Goal: Communication & Community: Answer question/provide support

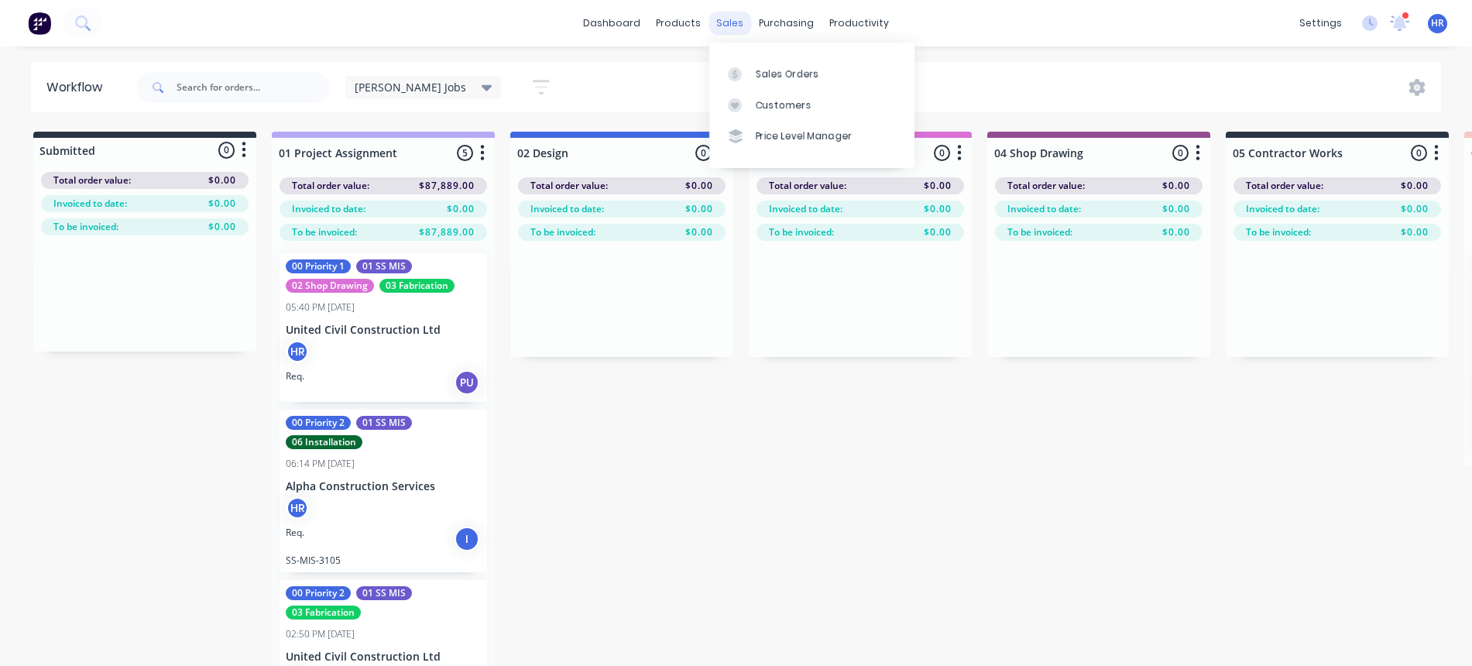
click at [730, 25] on div "sales" at bounding box center [729, 23] width 43 height 23
click at [749, 77] on div at bounding box center [739, 74] width 23 height 14
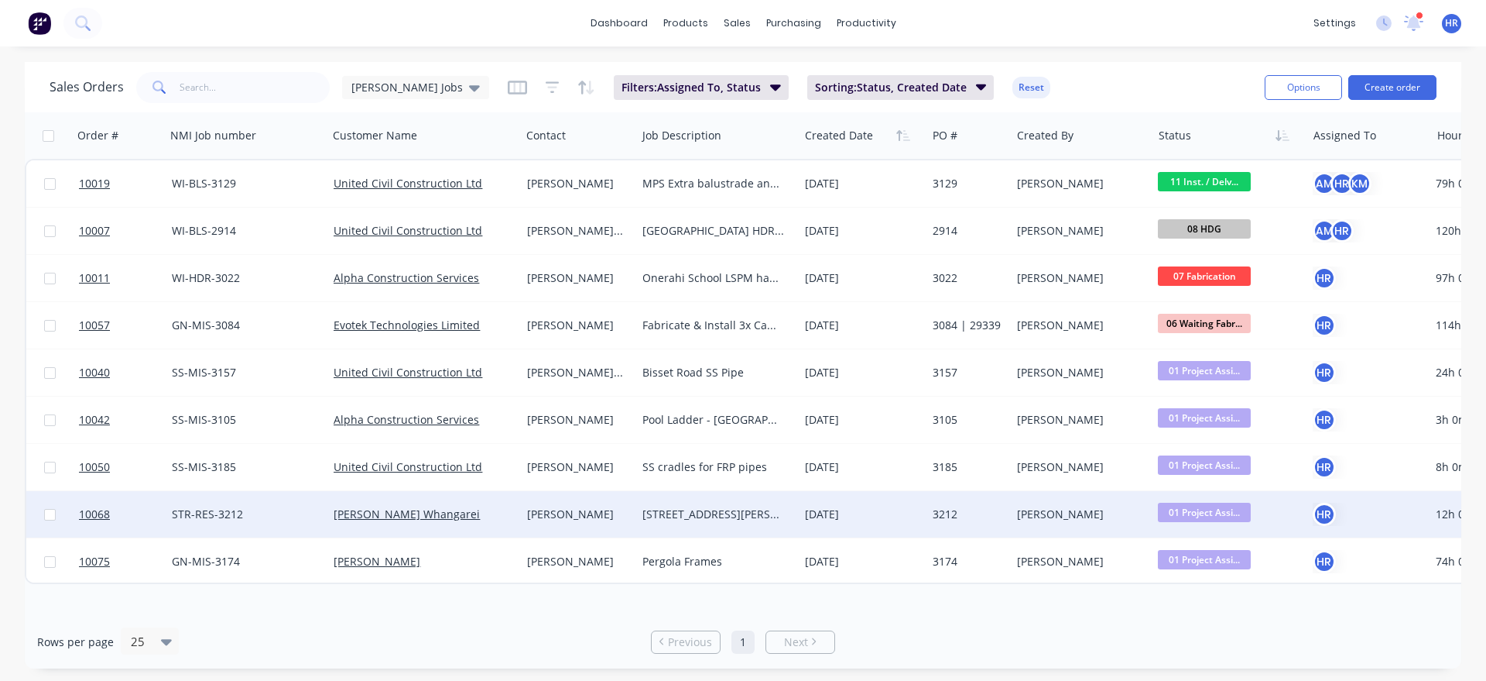
click at [579, 515] on div "[PERSON_NAME]" at bounding box center [576, 513] width 98 height 15
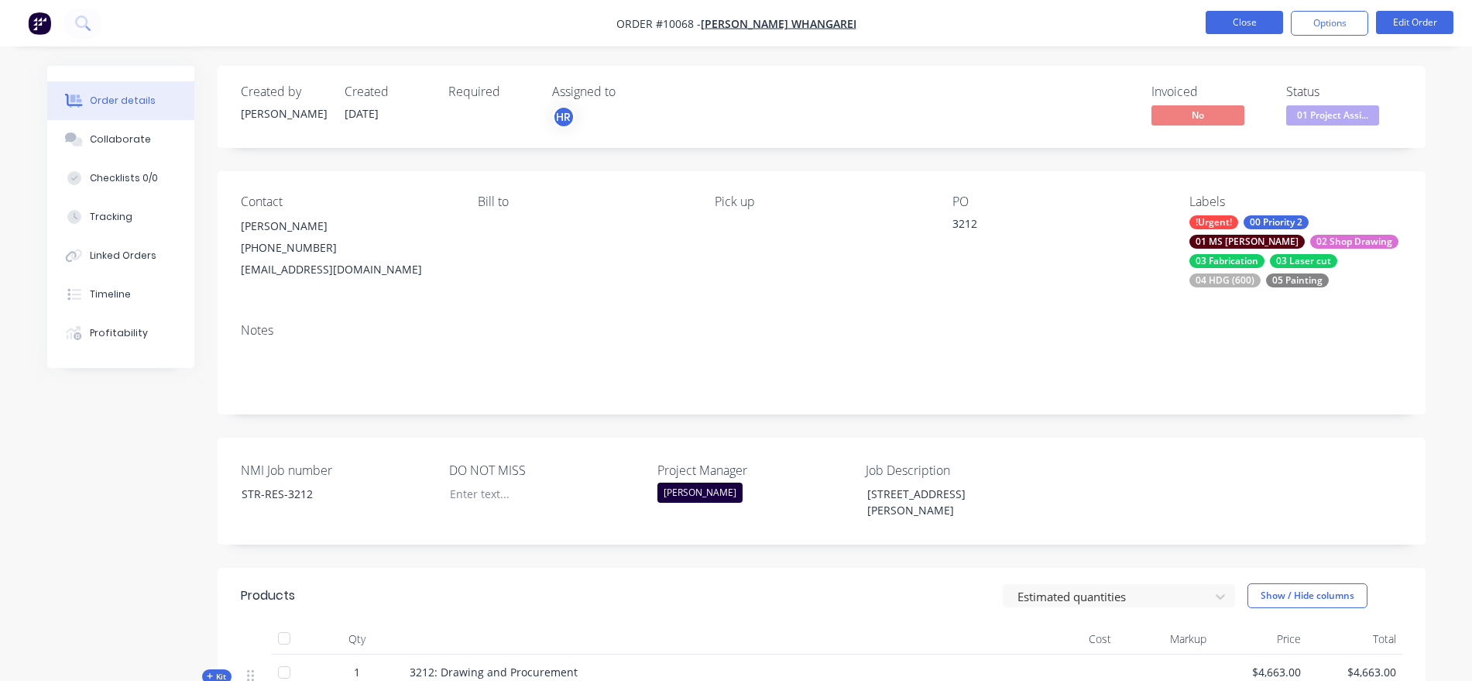
click at [1232, 20] on button "Close" at bounding box center [1243, 22] width 77 height 23
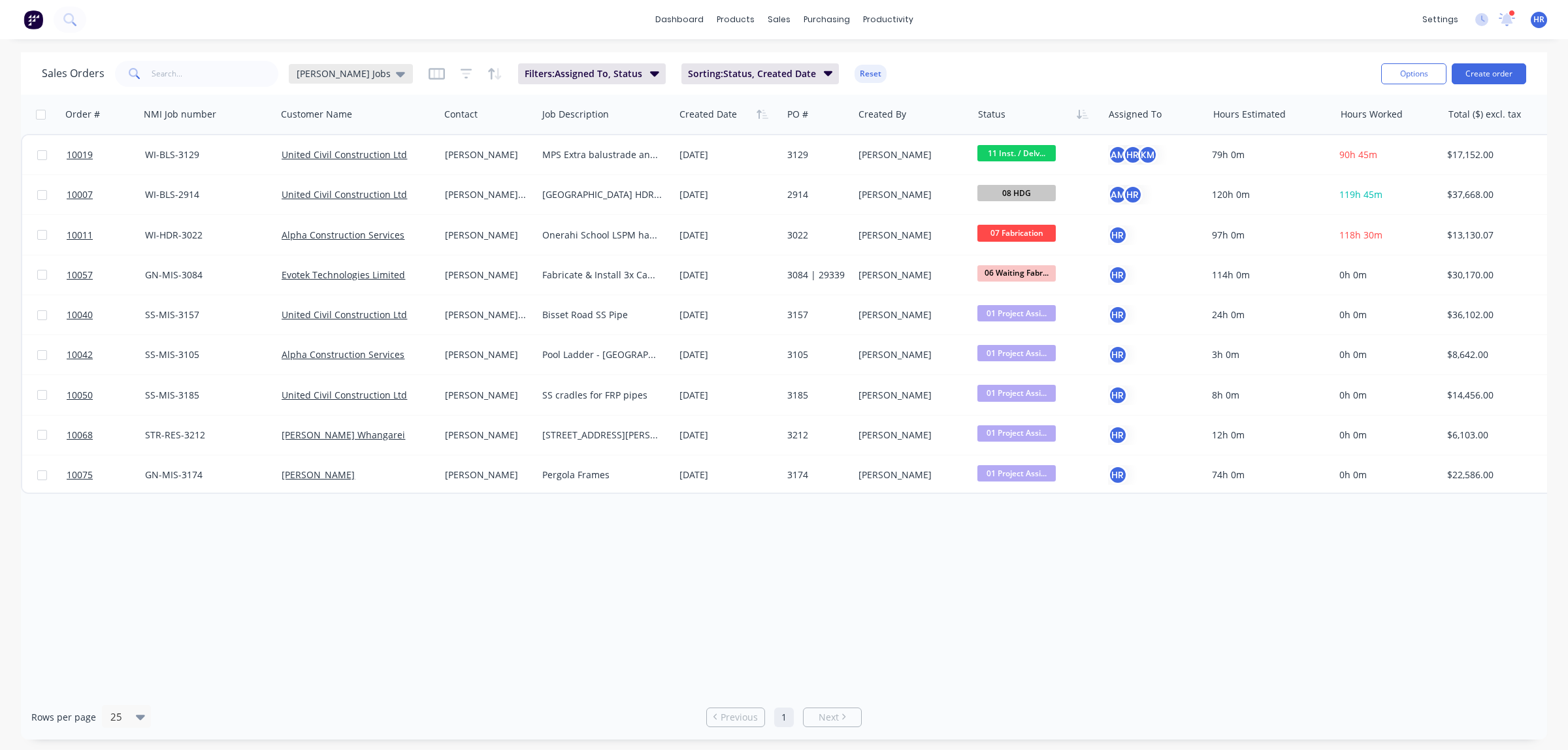
click at [370, 75] on div "[PERSON_NAME] Jobs" at bounding box center [350, 73] width 124 height 19
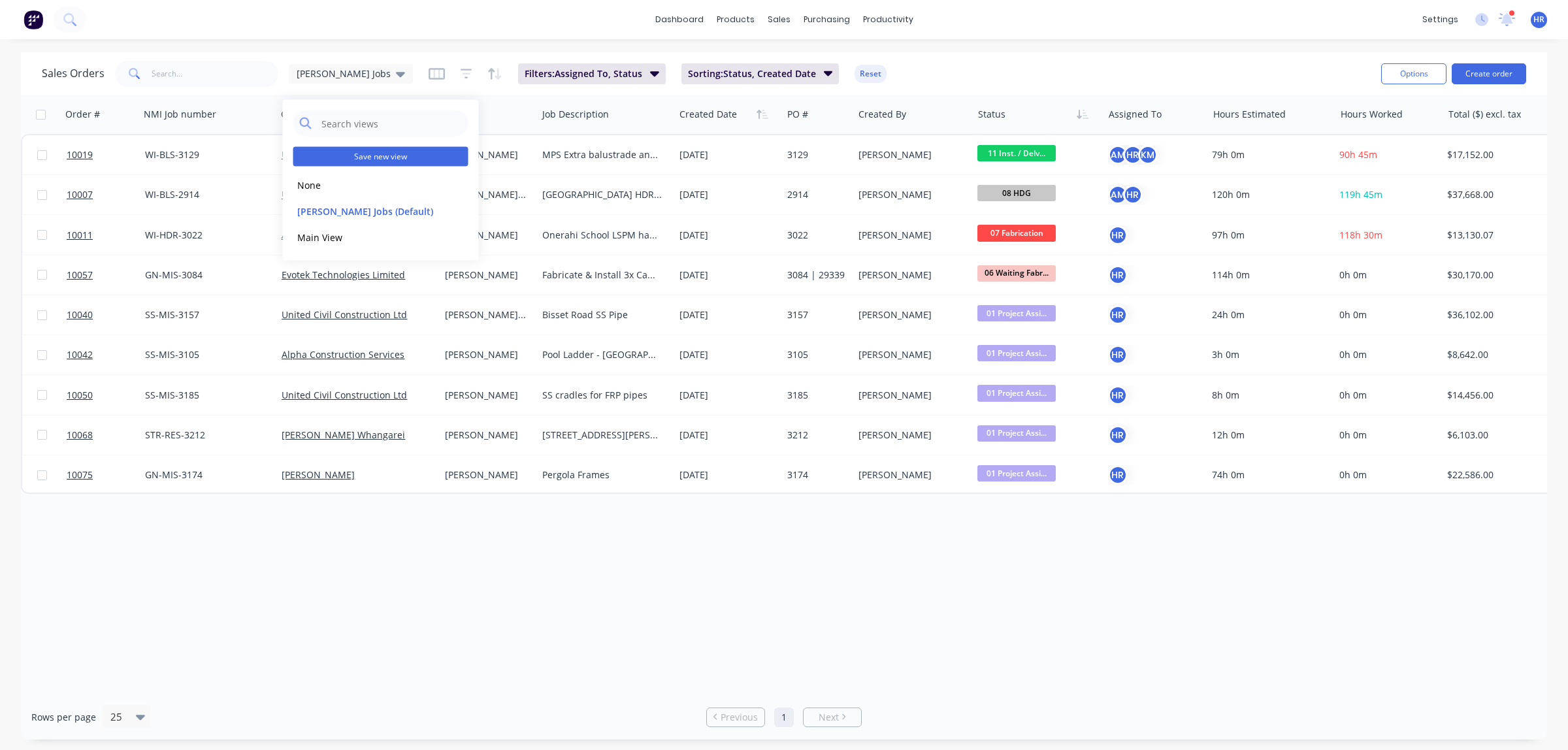
click at [373, 154] on button "Save new view" at bounding box center [381, 156] width 175 height 19
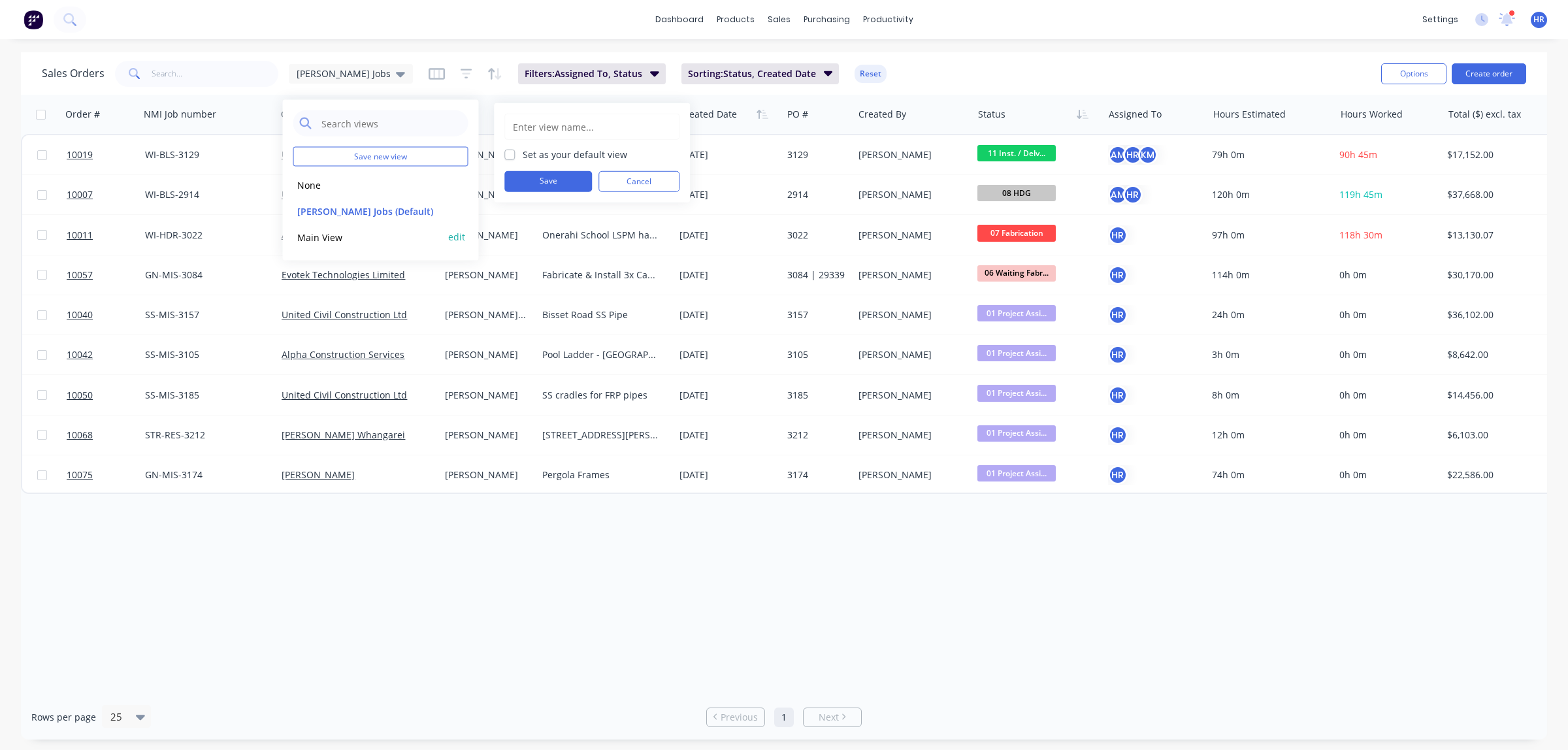
click at [332, 236] on button "Main View" at bounding box center [368, 237] width 149 height 15
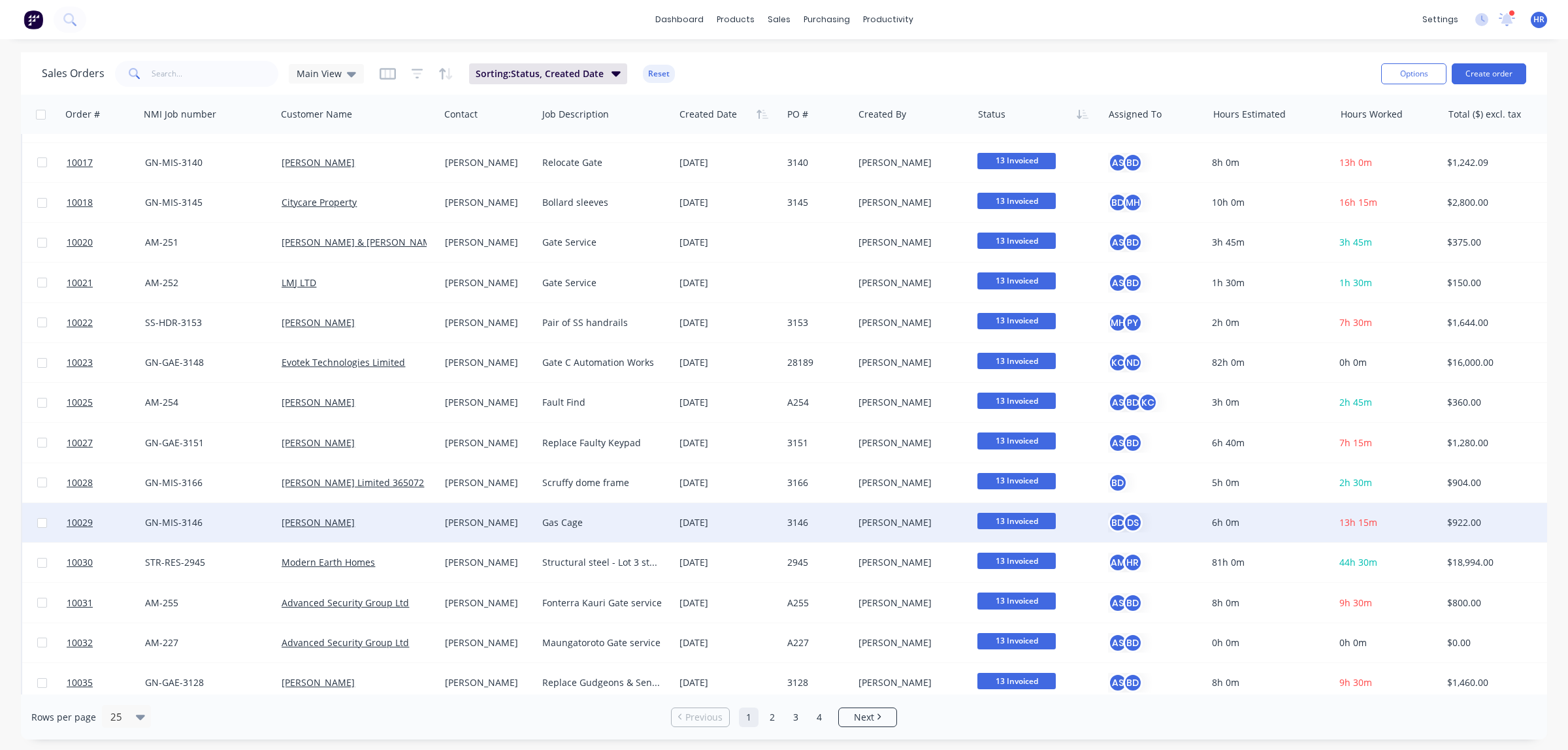
scroll to position [445, 0]
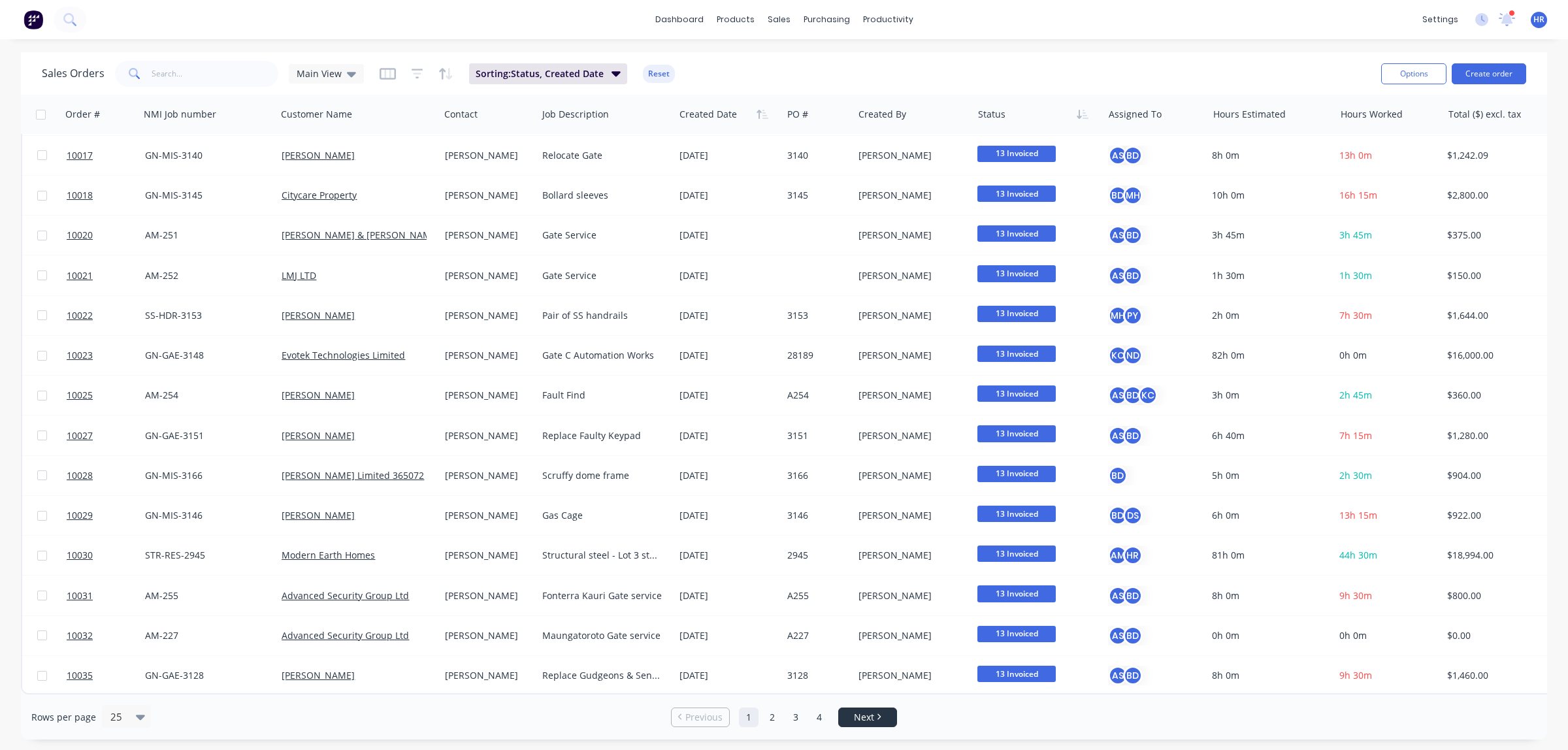
click at [887, 574] on link "Next" at bounding box center [868, 716] width 57 height 13
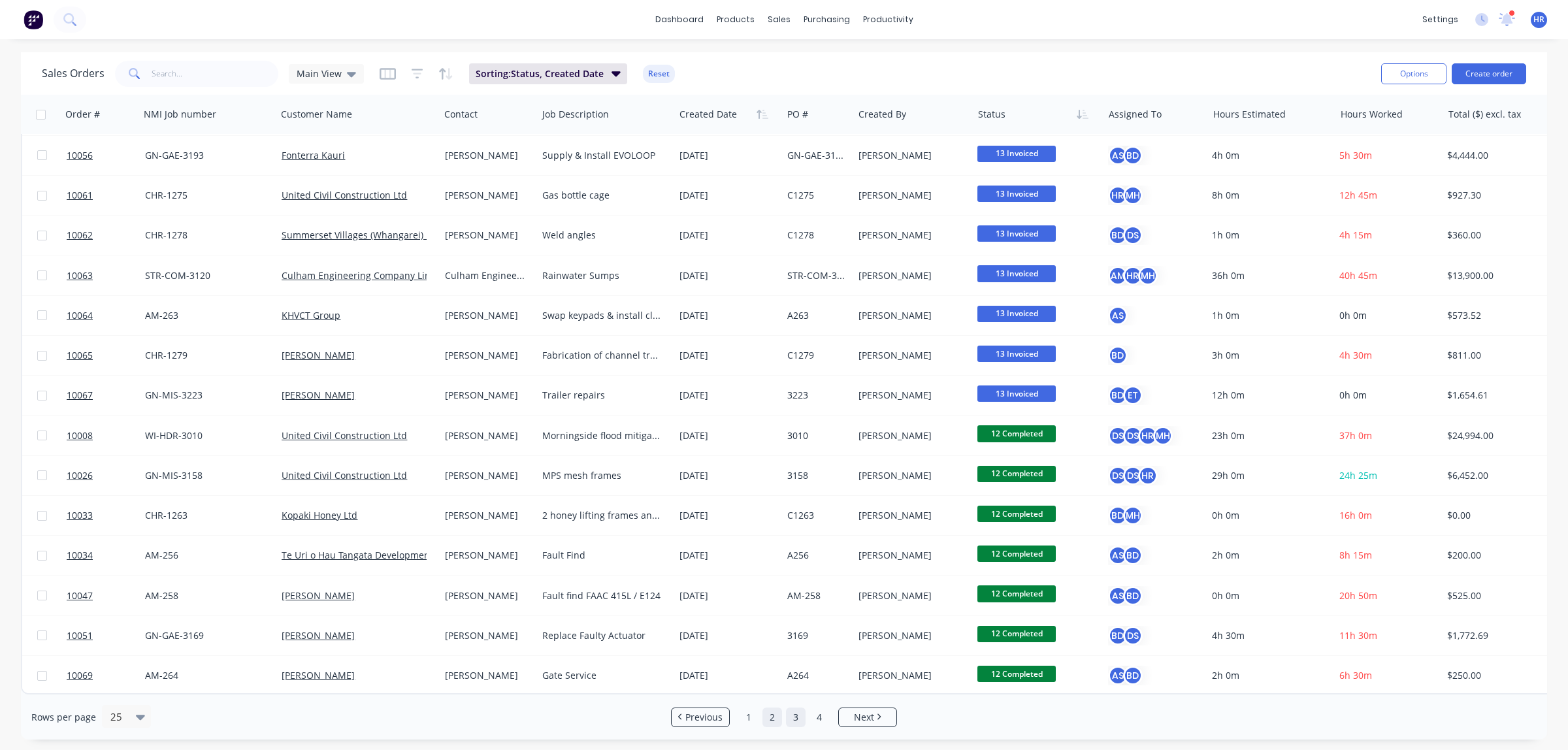
click at [795, 574] on link "3" at bounding box center [795, 716] width 19 height 19
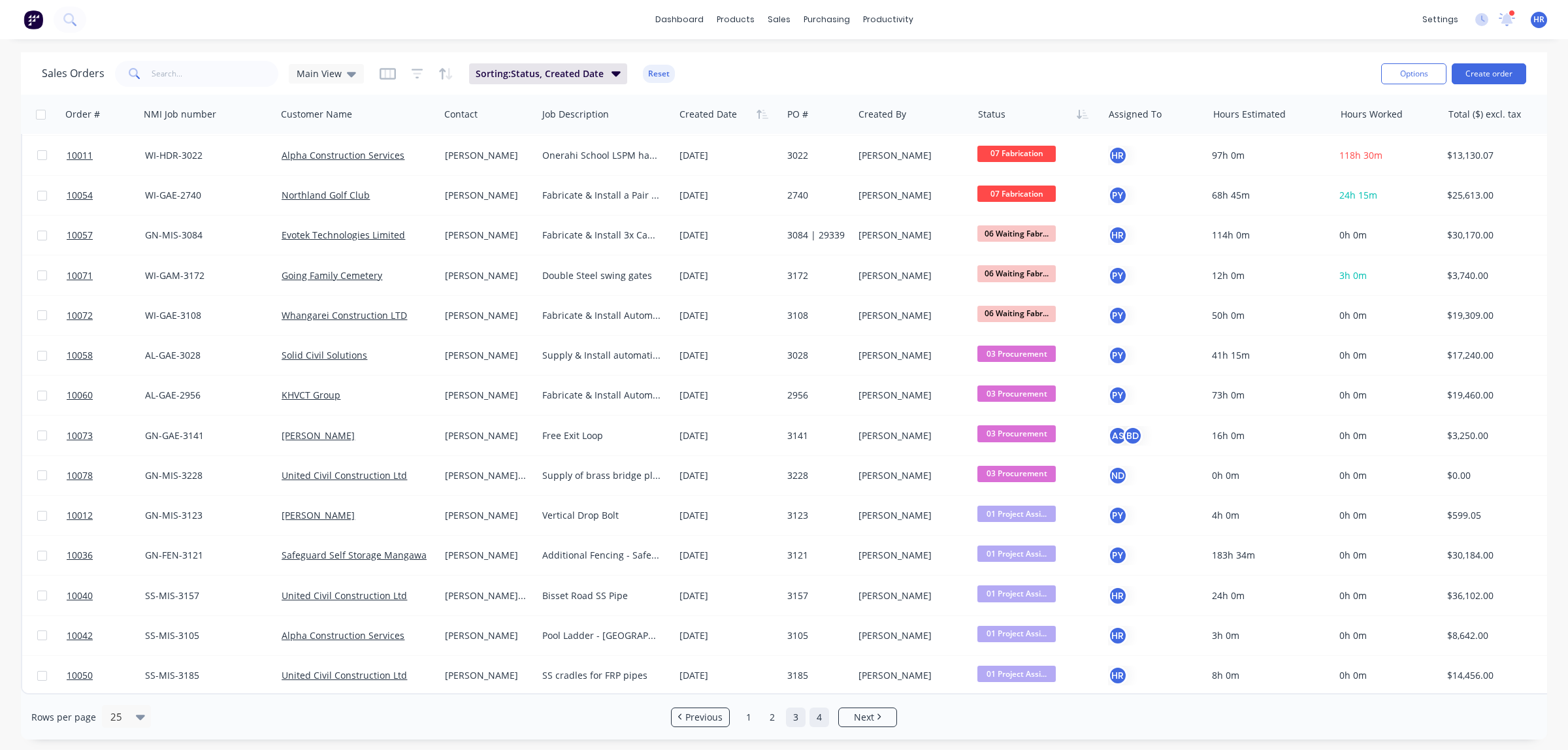
click at [815, 574] on link "4" at bounding box center [819, 716] width 19 height 19
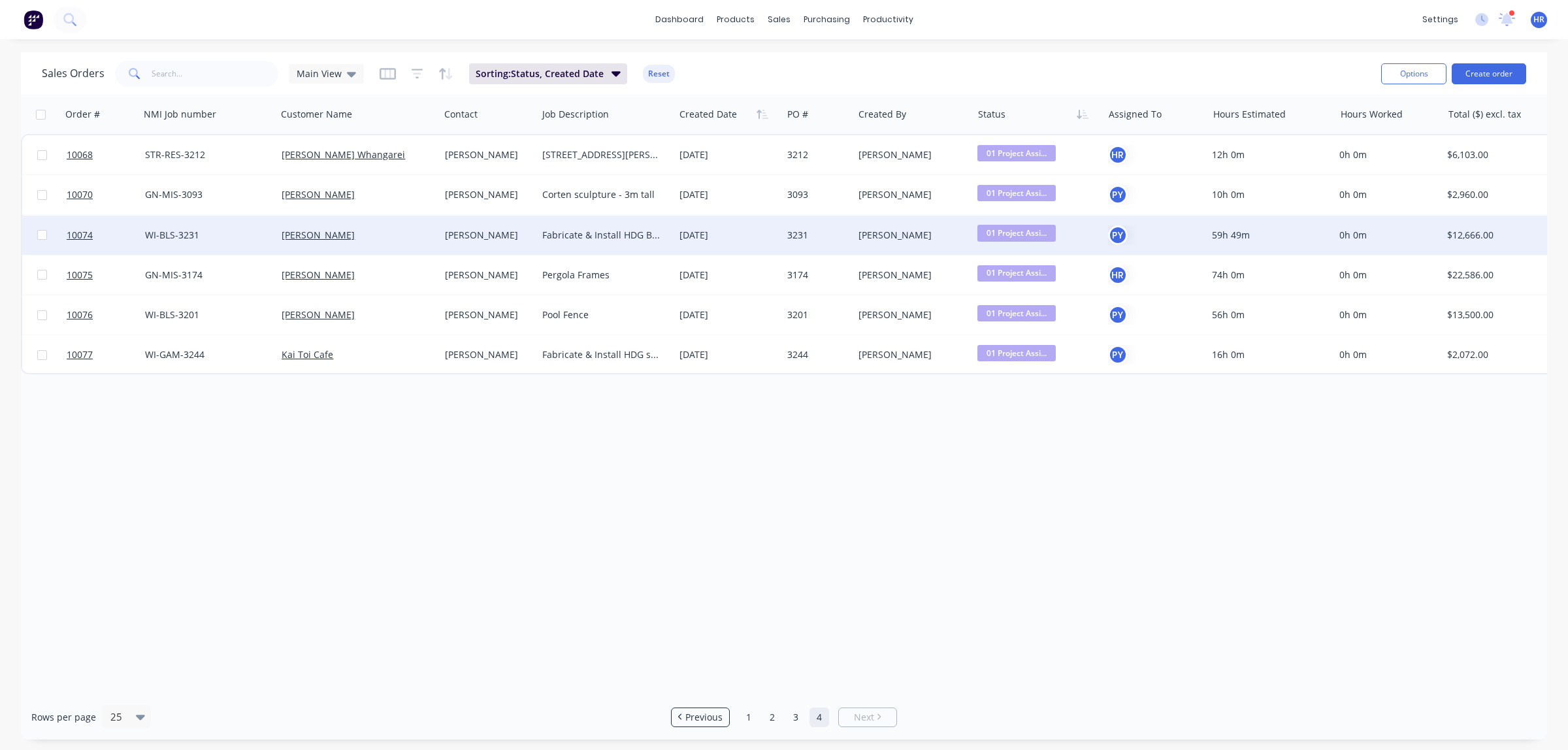
scroll to position [0, 0]
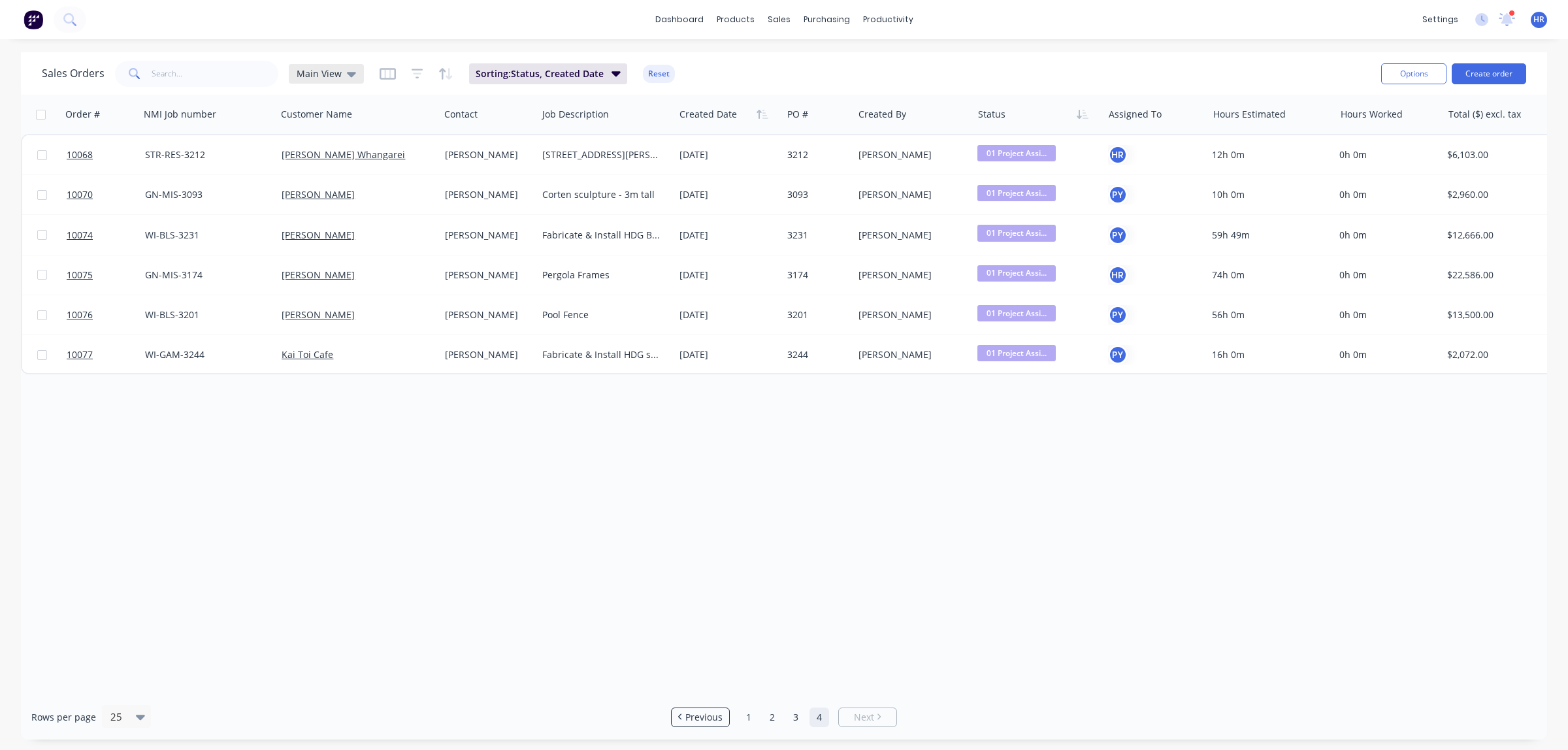
click at [352, 72] on icon at bounding box center [351, 74] width 9 height 5
click at [337, 121] on input "text" at bounding box center [391, 123] width 142 height 26
type input "w"
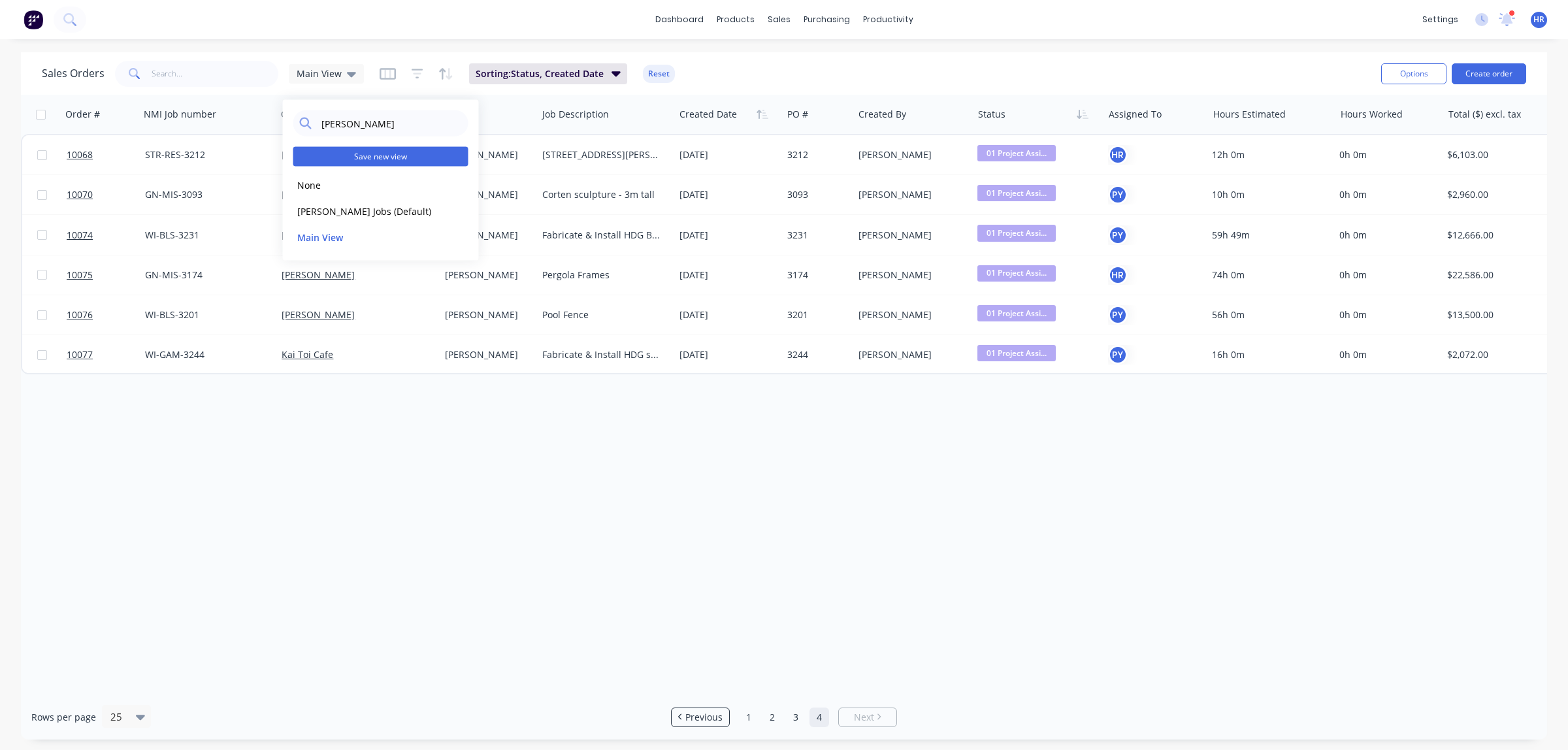
type input "[PERSON_NAME]"
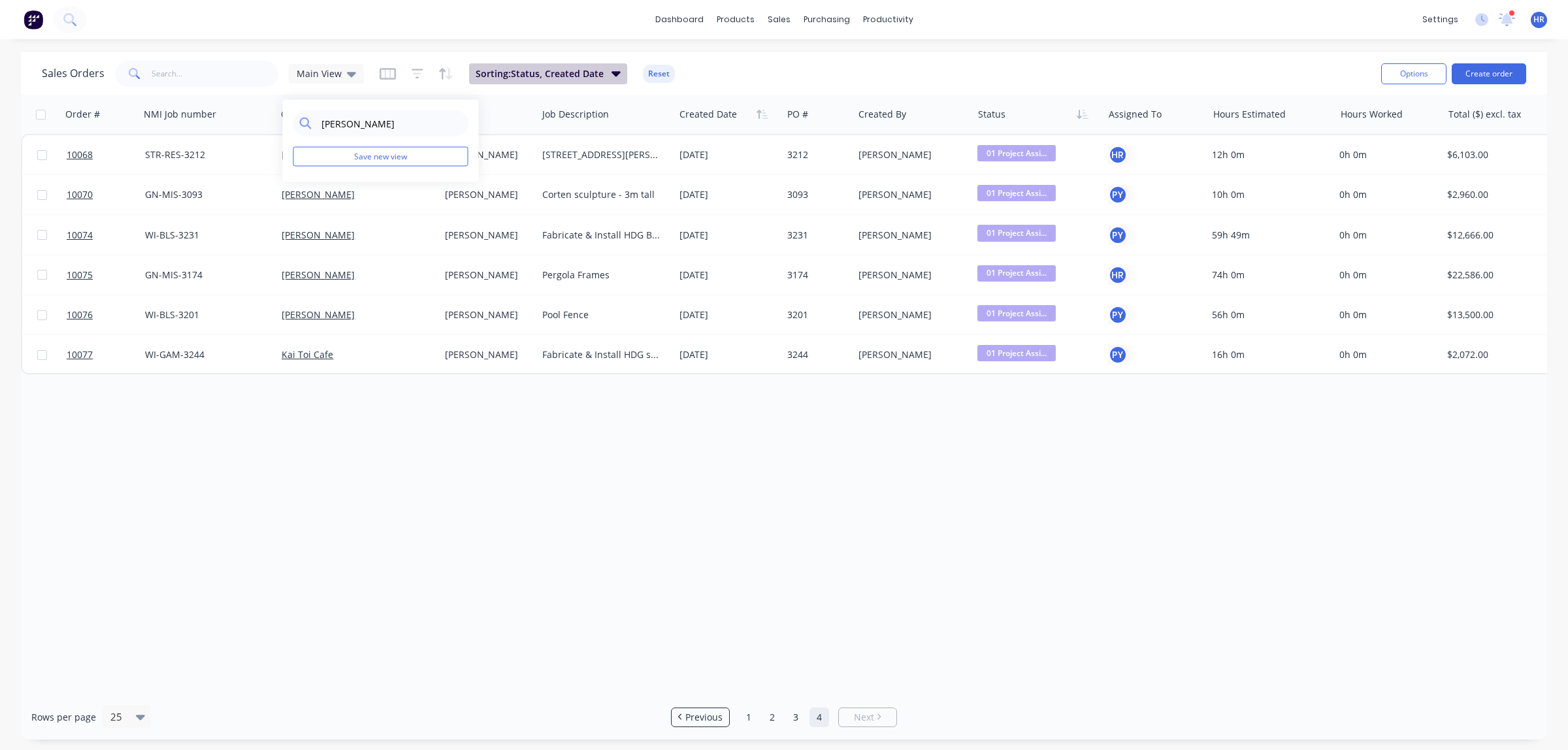
click at [612, 79] on icon "button" at bounding box center [616, 73] width 9 height 14
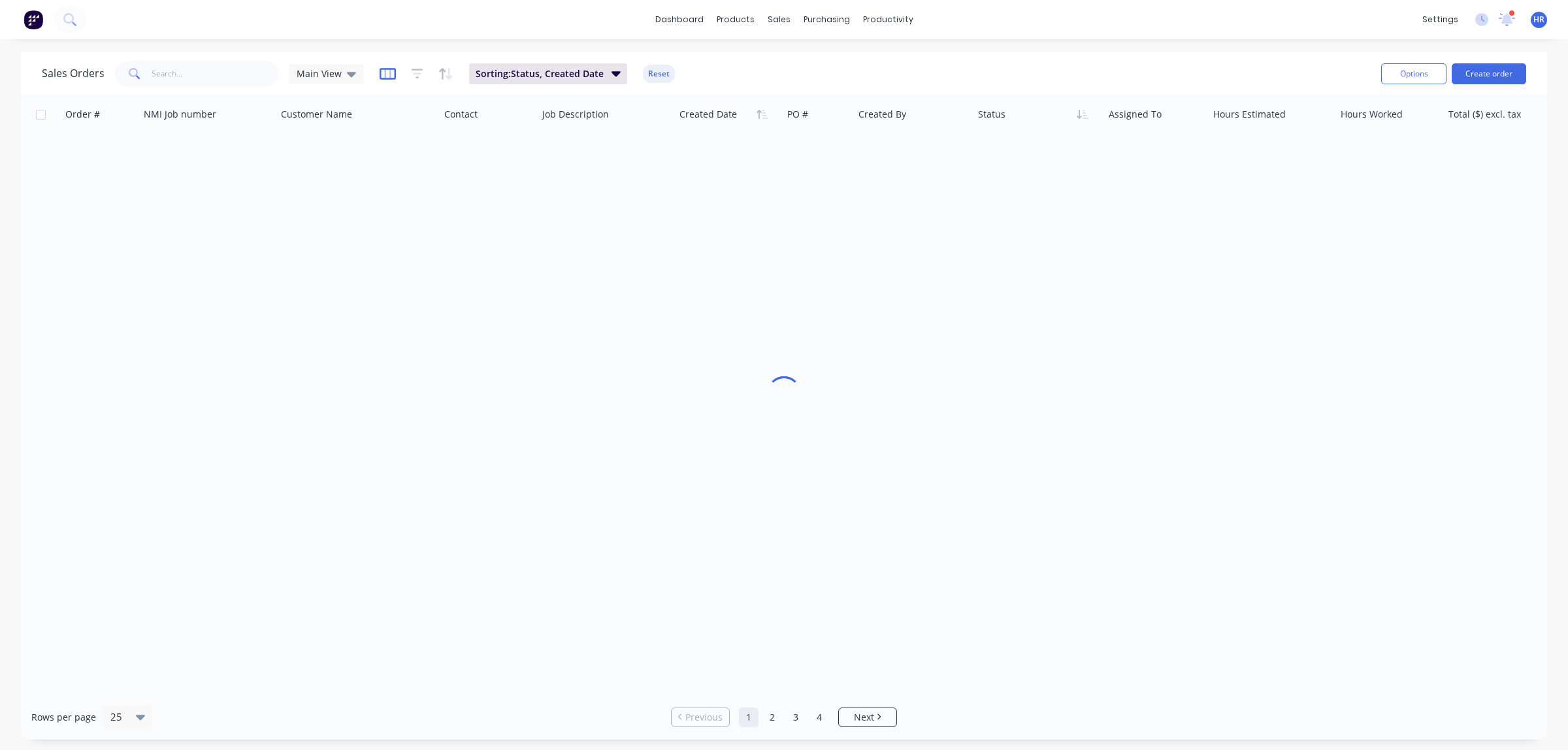
click at [384, 73] on icon "button" at bounding box center [387, 73] width 7 height 8
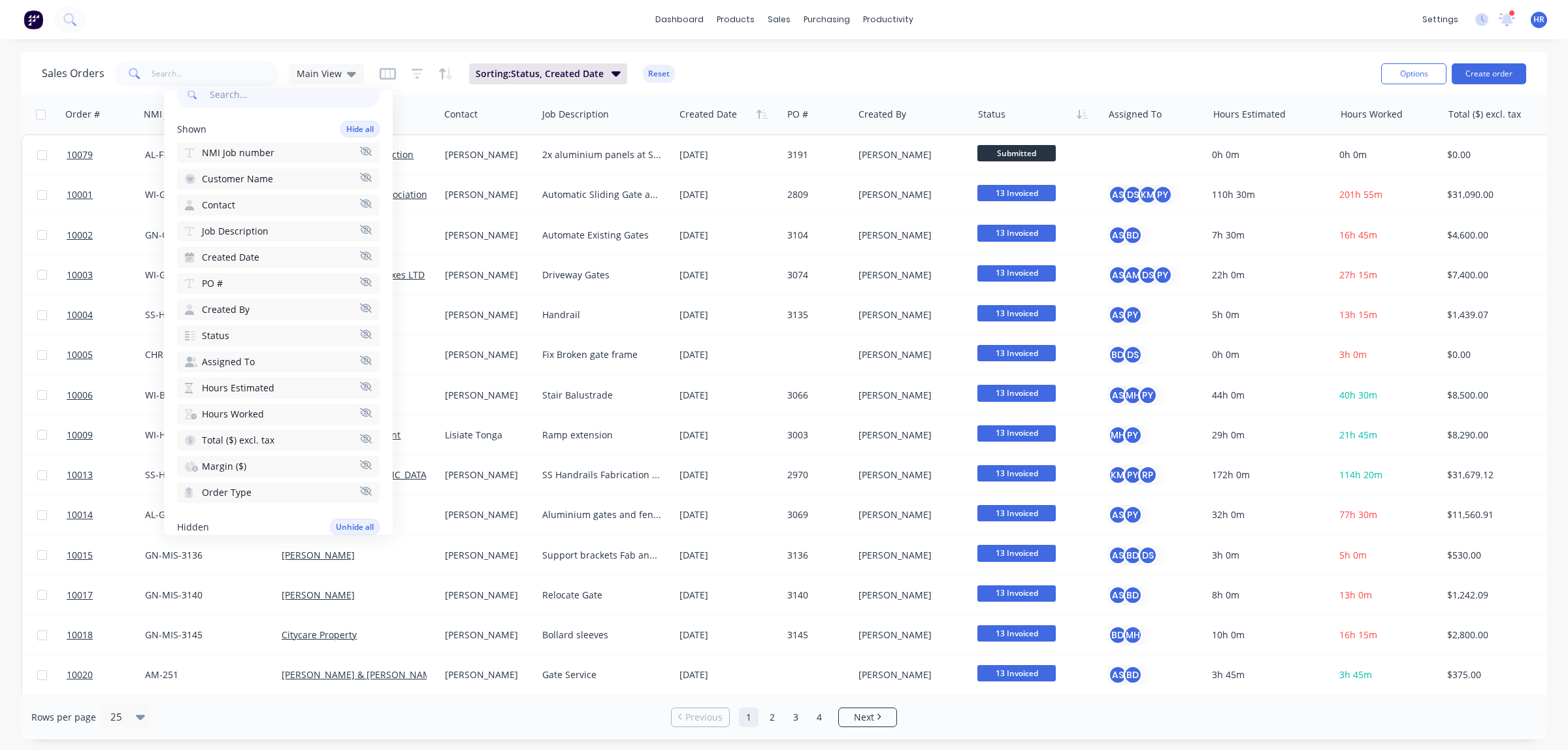
scroll to position [12, 0]
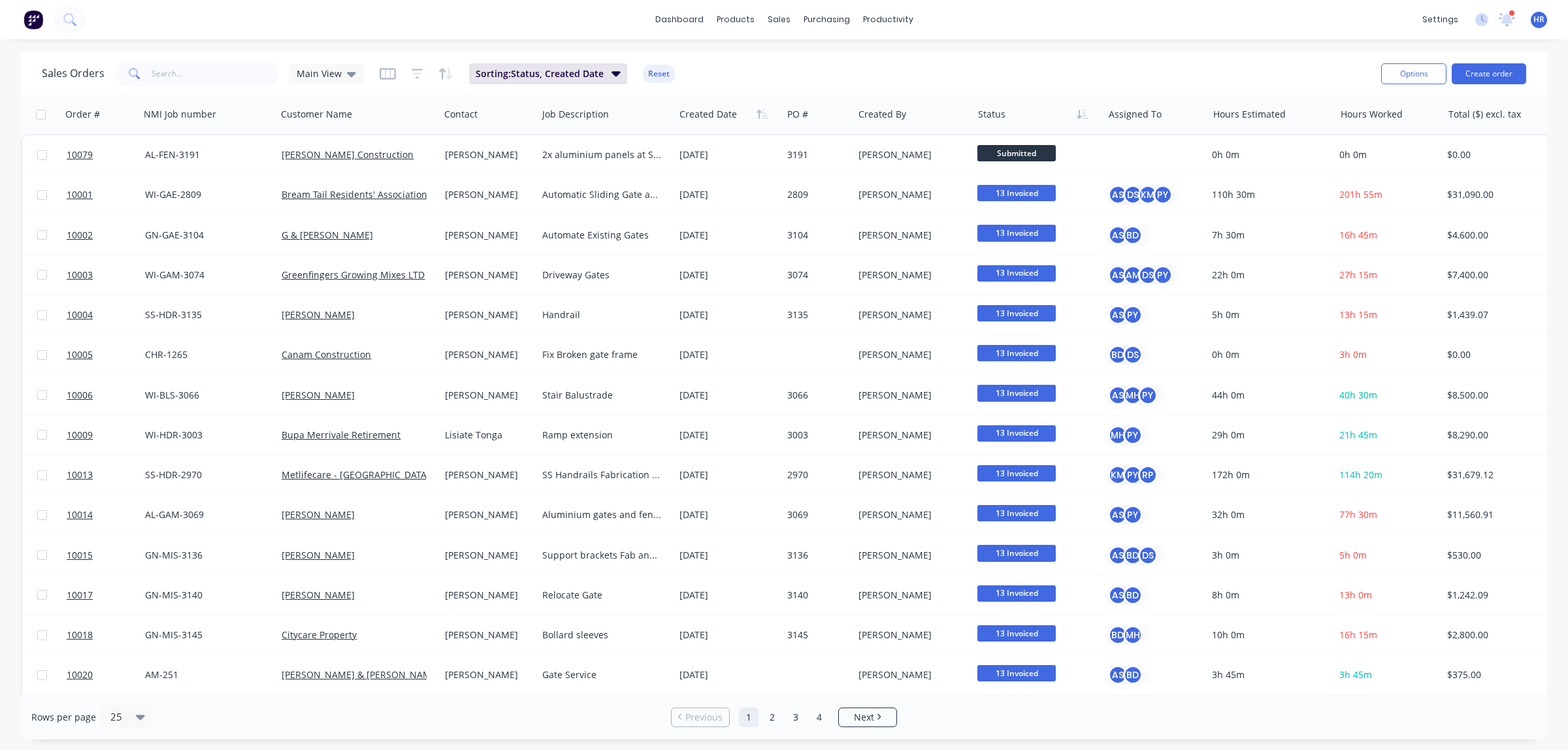
click at [276, 45] on div "dashboard products sales purchasing productivity dashboard products Product Cat…" at bounding box center [784, 375] width 1568 height 750
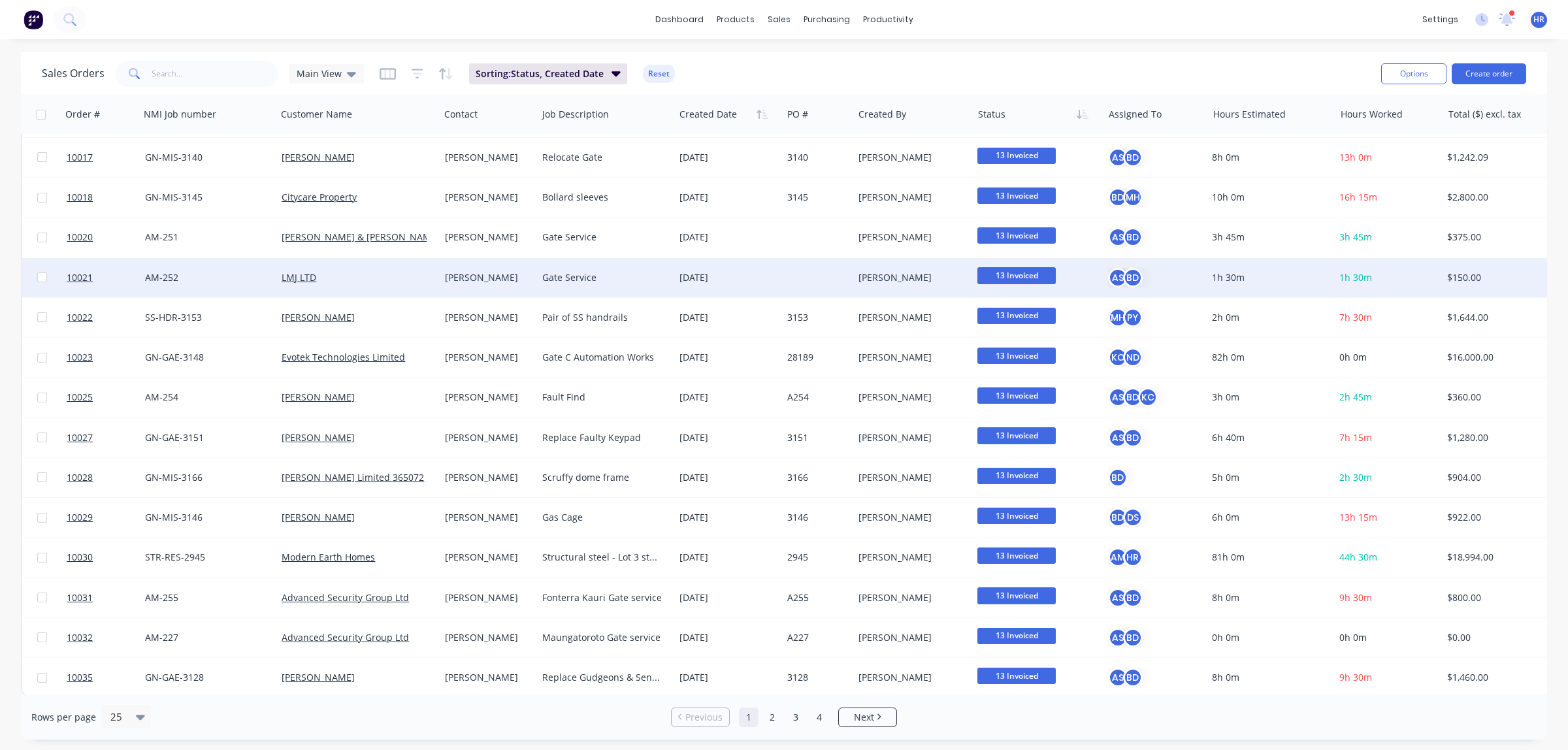
scroll to position [445, 0]
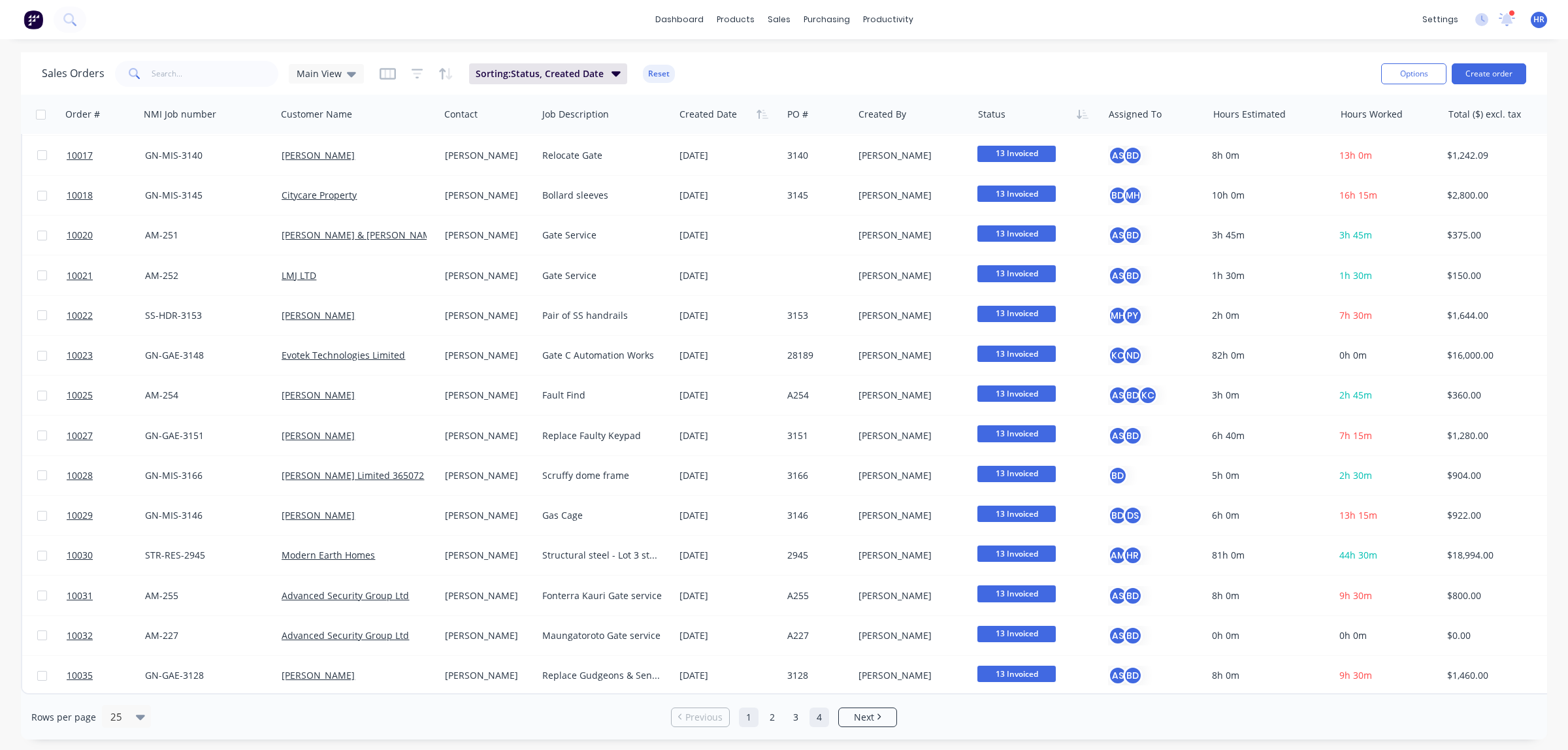
click at [825, 574] on link "4" at bounding box center [819, 716] width 19 height 19
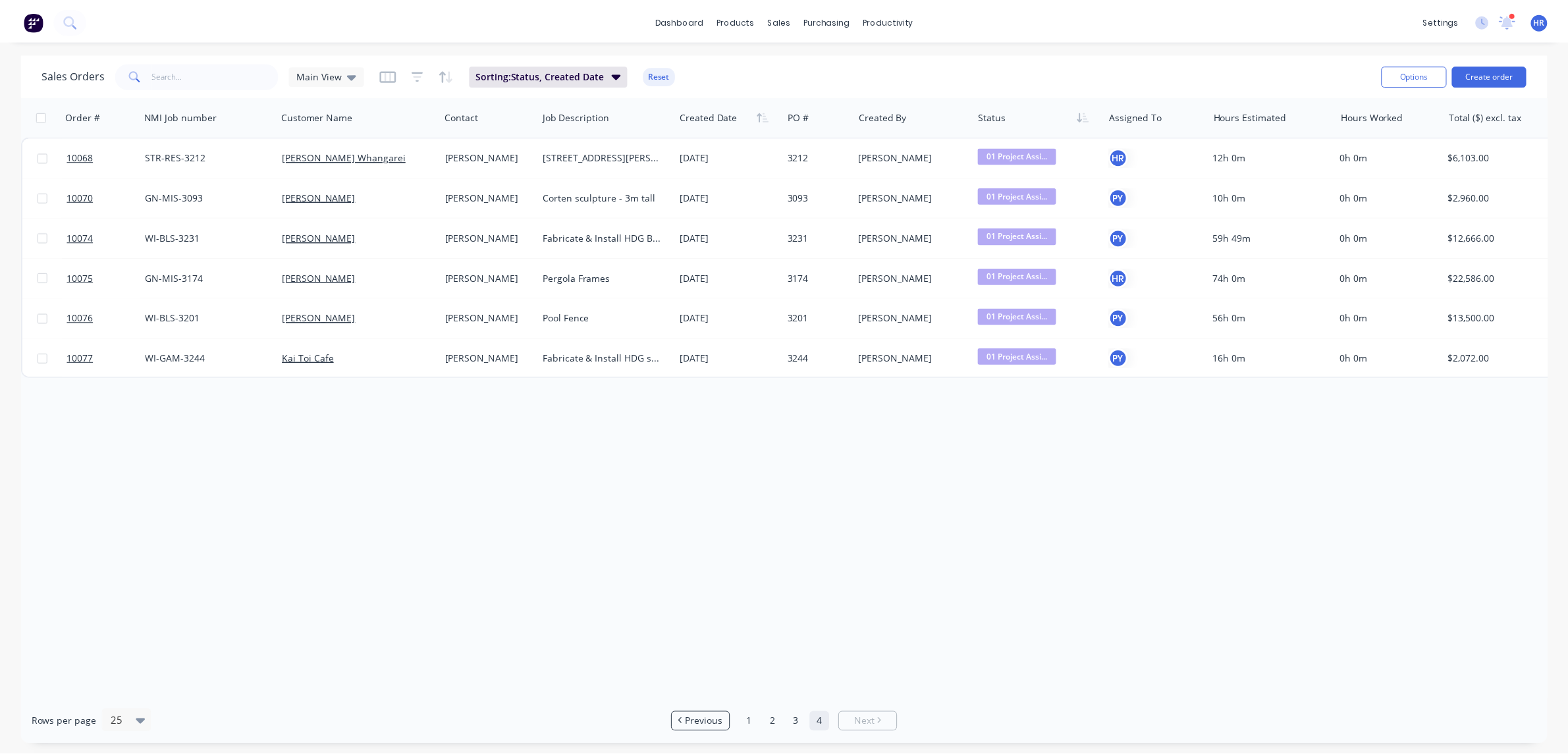
scroll to position [0, 0]
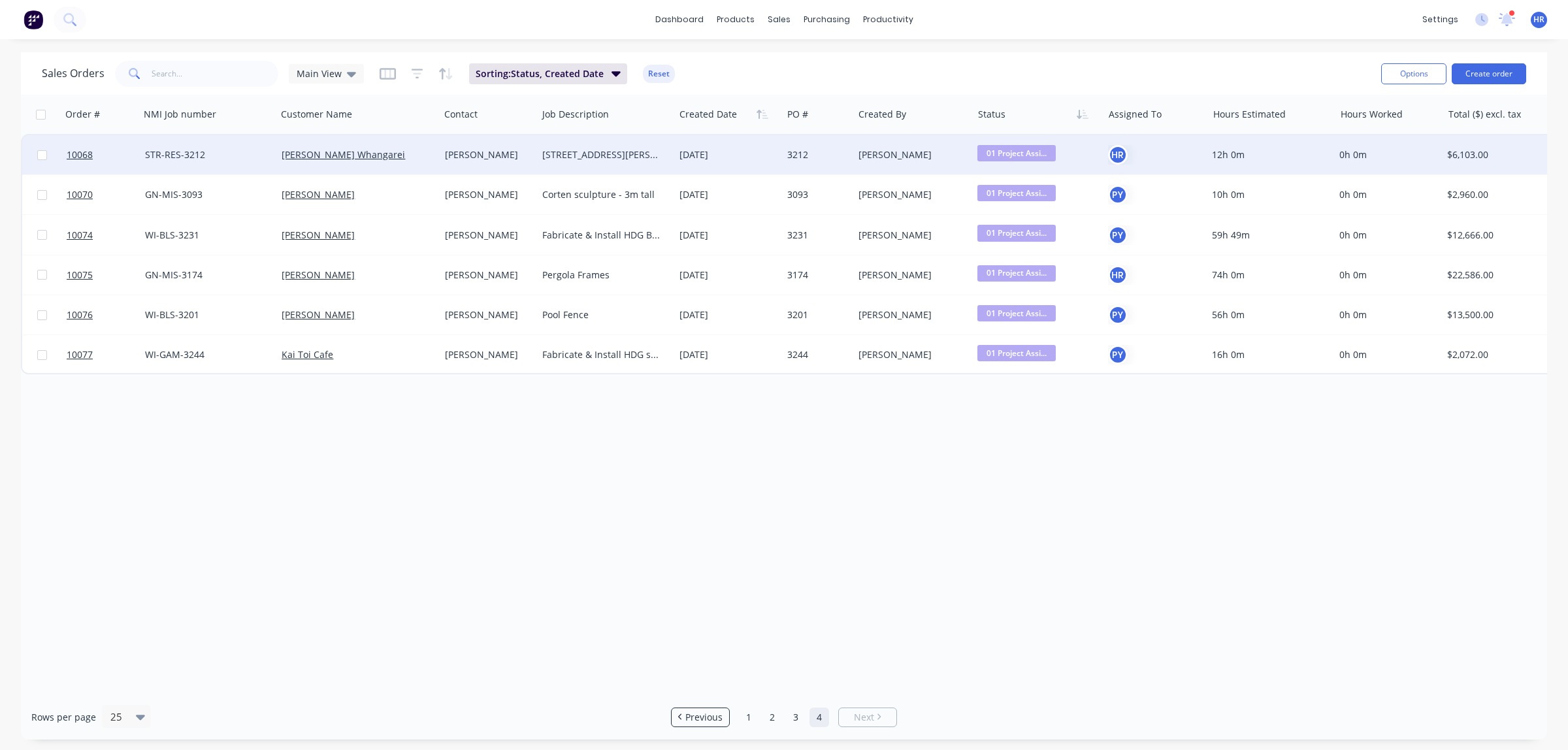
click at [458, 152] on div "[PERSON_NAME]" at bounding box center [486, 154] width 83 height 13
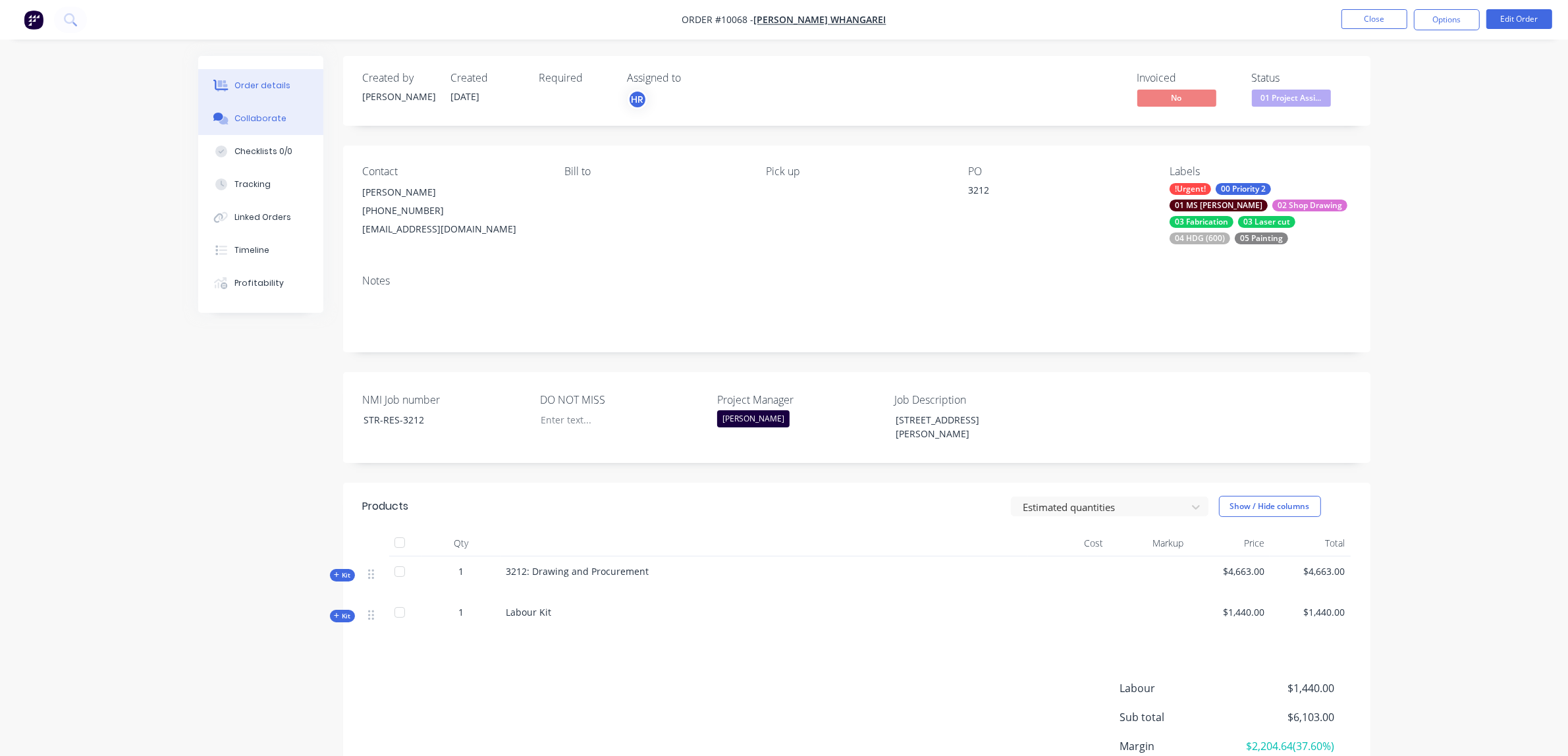
click at [284, 119] on button "Collaborate" at bounding box center [260, 118] width 125 height 33
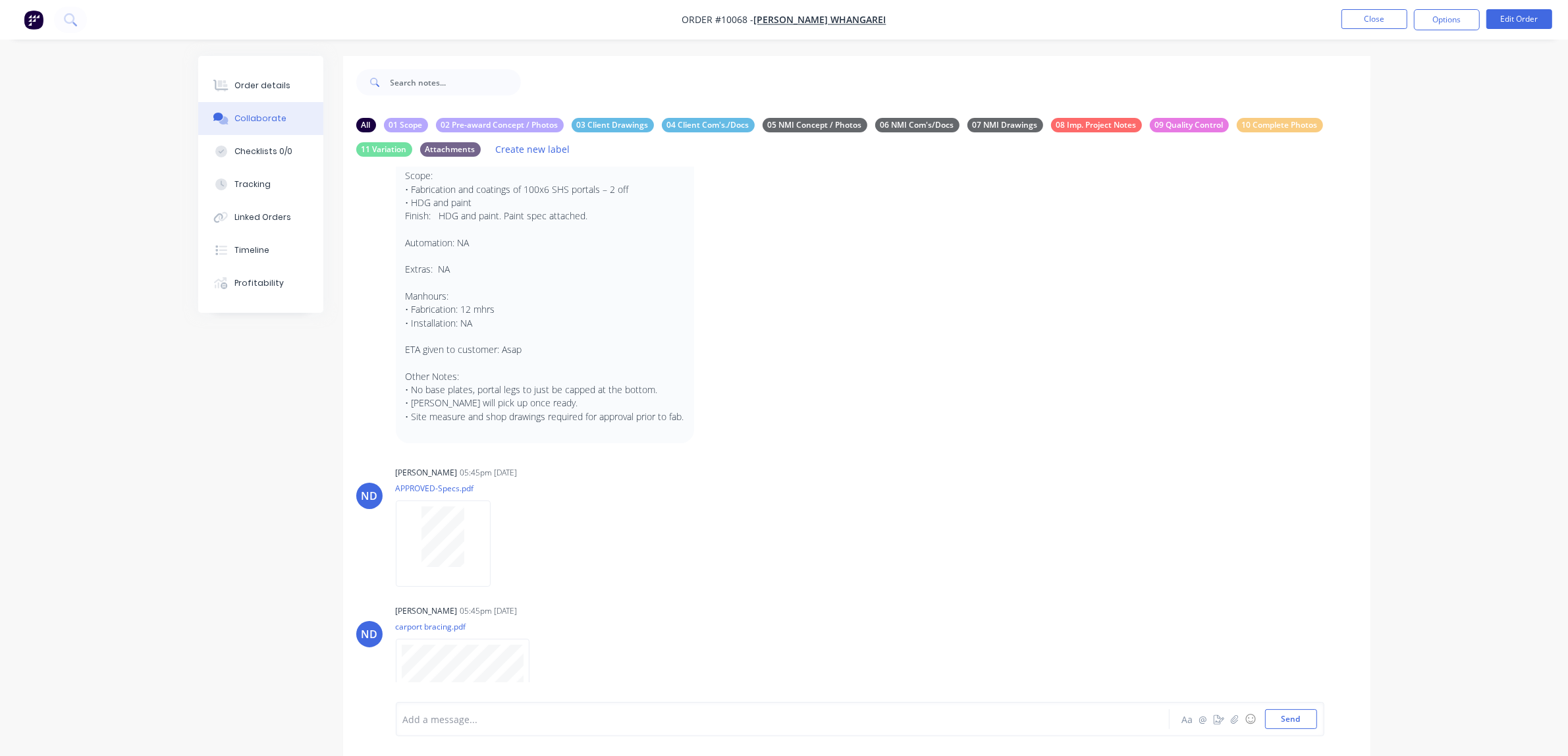
scroll to position [90, 0]
click at [433, 578] on div at bounding box center [746, 719] width 685 height 14
drag, startPoint x: 433, startPoint y: 716, endPoint x: 482, endPoint y: 788, distance: 87.1
click at [482, 578] on html "Order #10068 - [PERSON_NAME] Whangarei Close Options Edit Order Order details C…" at bounding box center [784, 432] width 1568 height 865
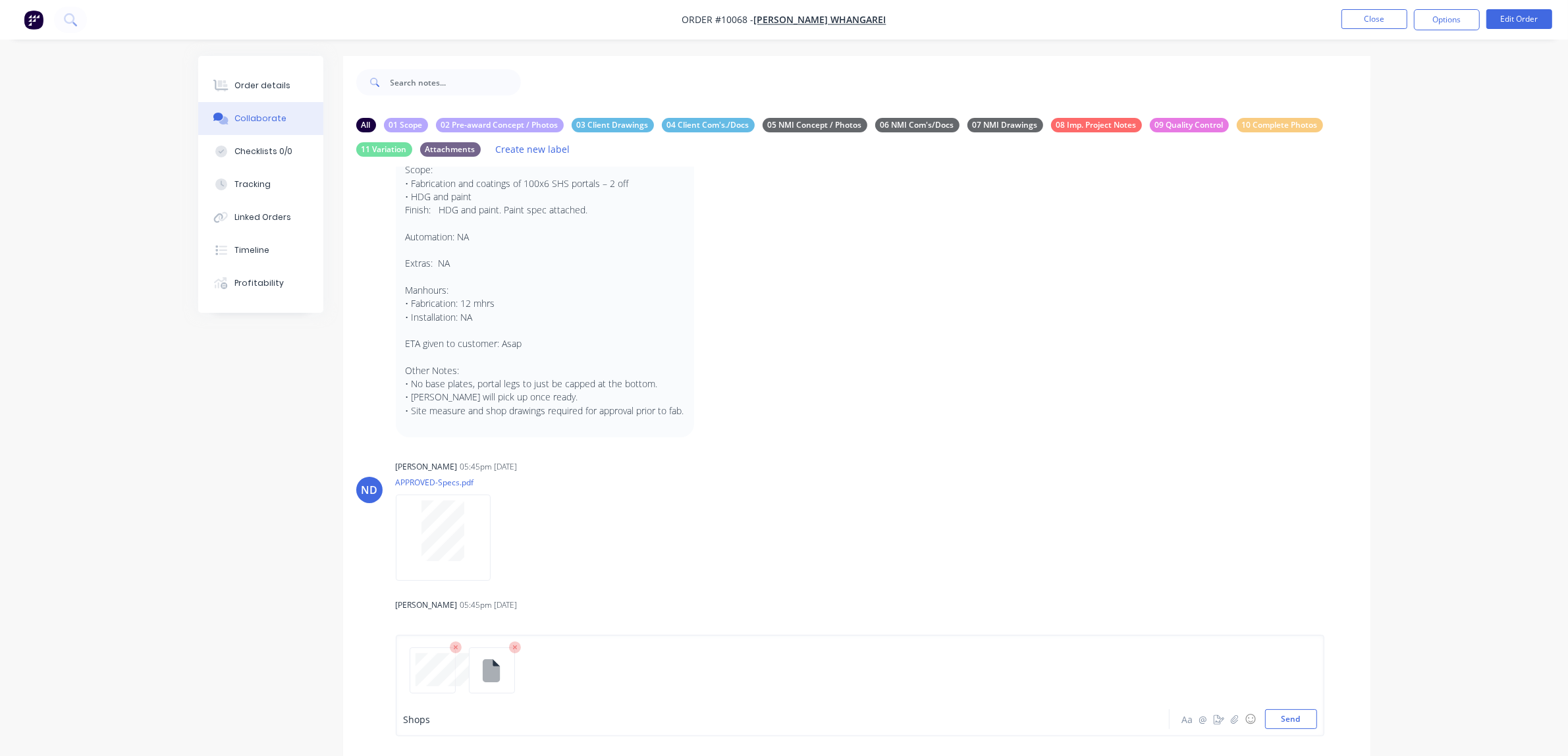
click at [435, 578] on div "Shops" at bounding box center [746, 719] width 685 height 14
click at [672, 578] on span "Shops attached. Note: leg measurements on shops are correct, 3D has legs all th…" at bounding box center [614, 719] width 421 height 13
click at [972, 578] on div "Shops attached. Note: leg measurements on shops are correct from site measure, …" at bounding box center [746, 719] width 686 height 20
click at [904, 578] on div "Shops attached. Note: leg measurements on shops are correct from site measure, …" at bounding box center [746, 719] width 685 height 14
click at [1264, 578] on button "Send" at bounding box center [1291, 719] width 52 height 20
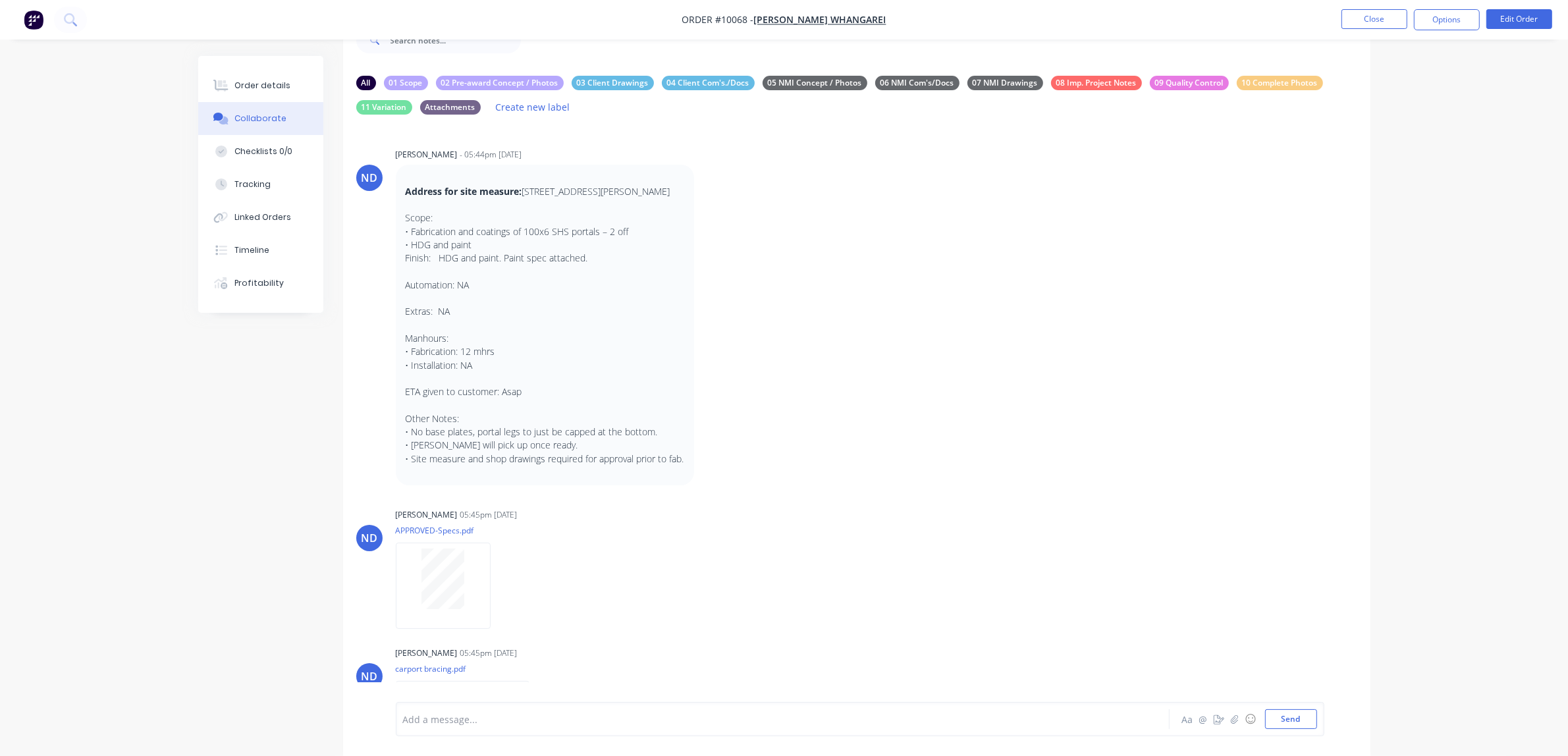
scroll to position [0, 0]
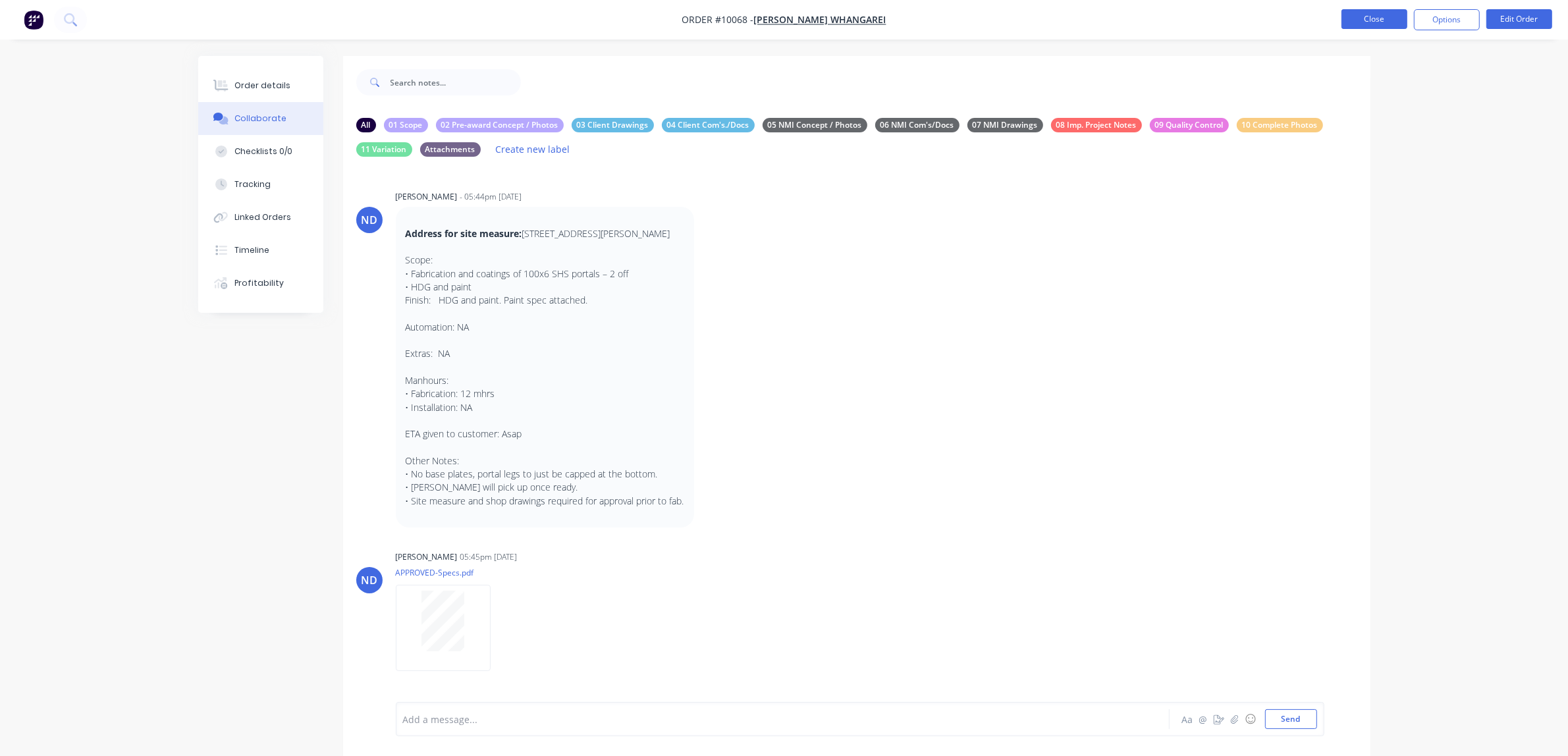
click at [1264, 20] on button "Close" at bounding box center [1374, 19] width 66 height 20
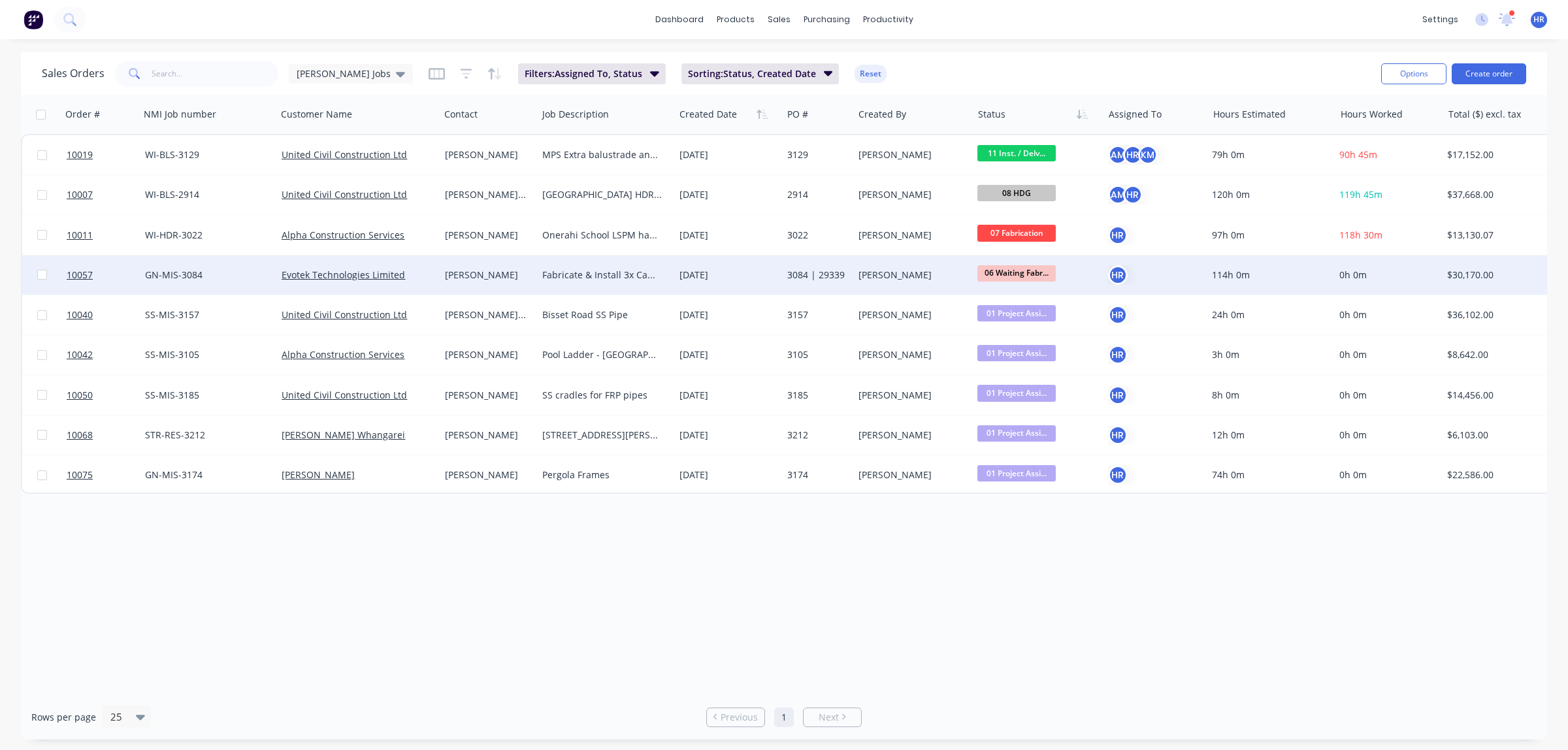
click at [466, 275] on div "[PERSON_NAME]" at bounding box center [486, 274] width 83 height 13
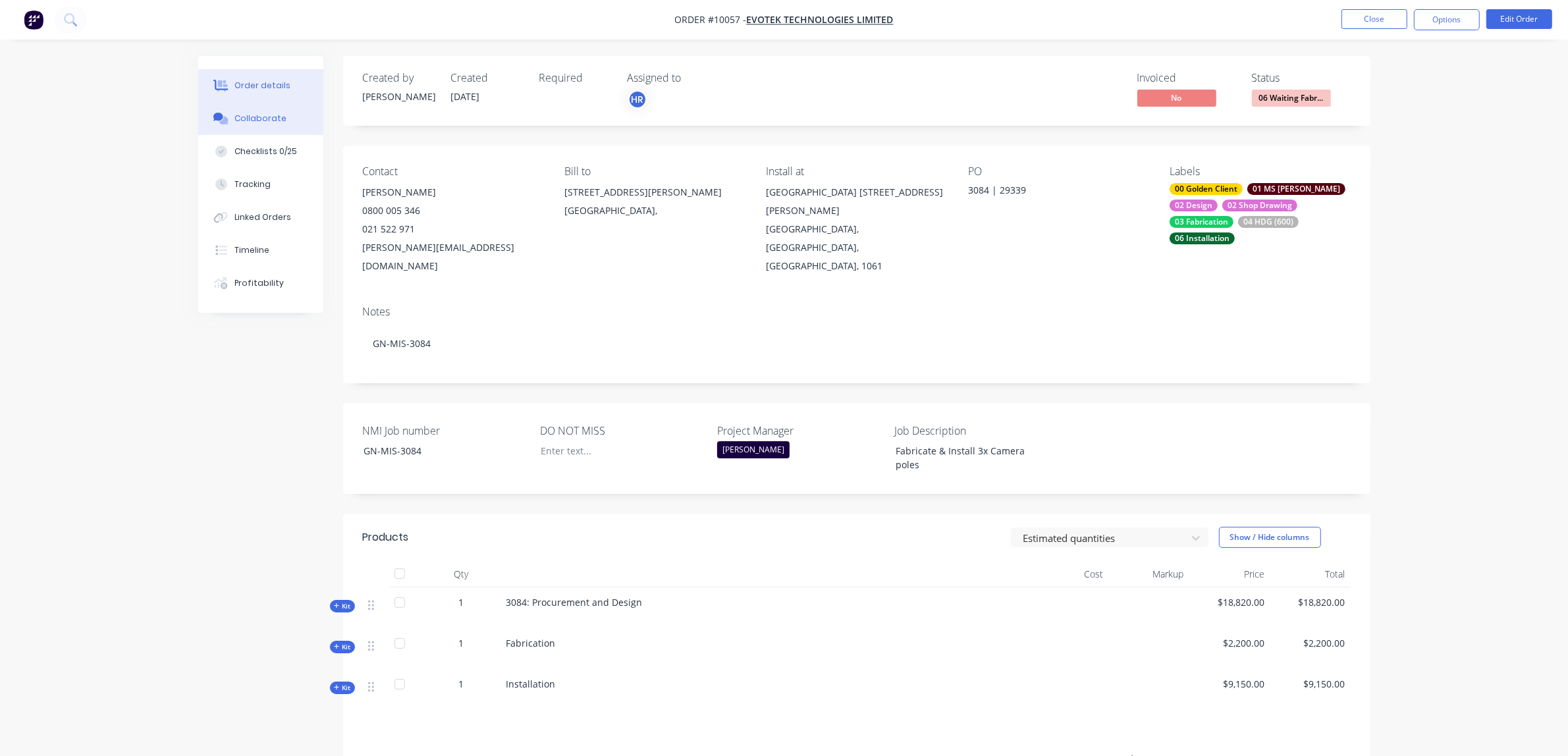
click at [245, 117] on div "Collaborate" at bounding box center [260, 118] width 52 height 12
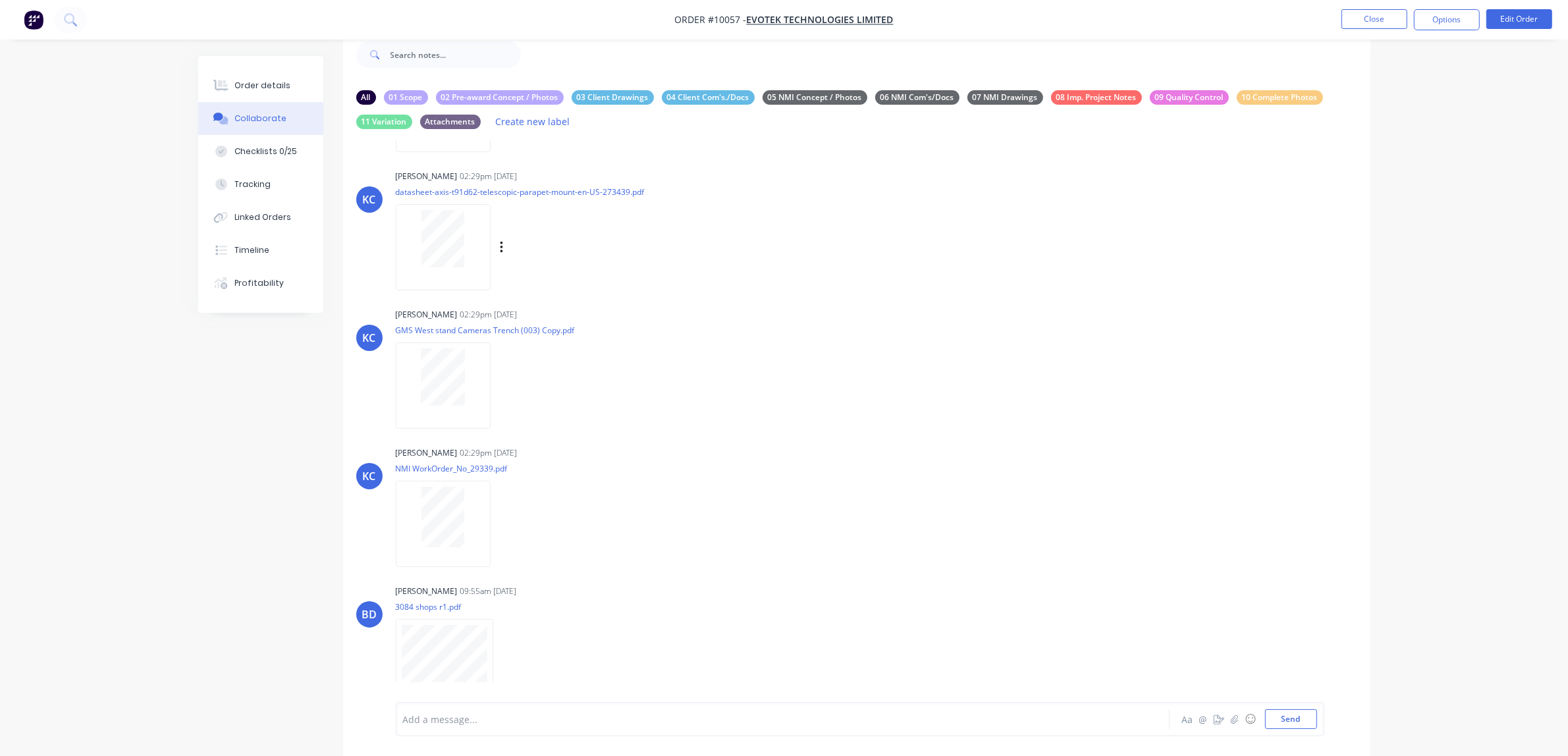
scroll to position [43, 0]
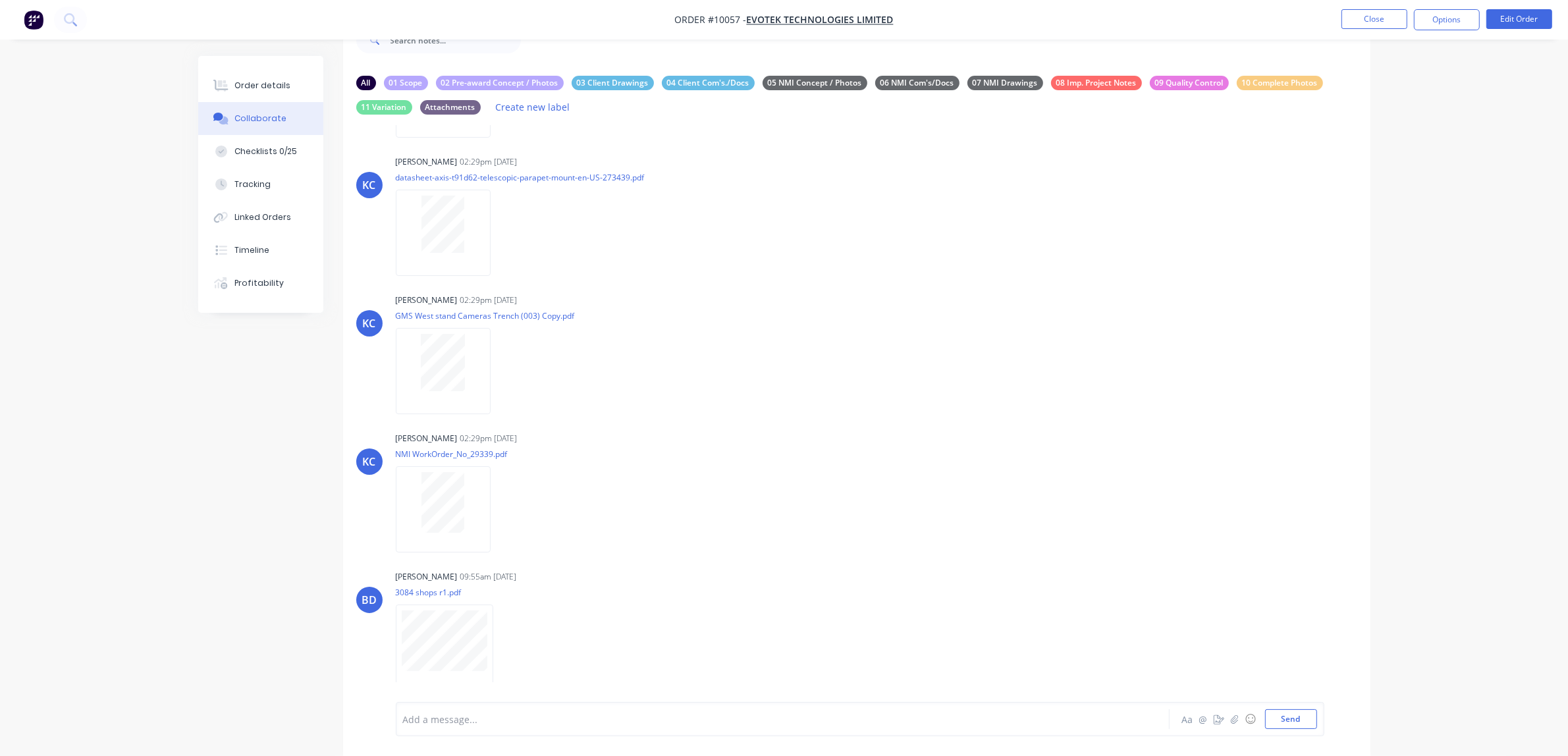
click at [453, 578] on div at bounding box center [746, 719] width 685 height 14
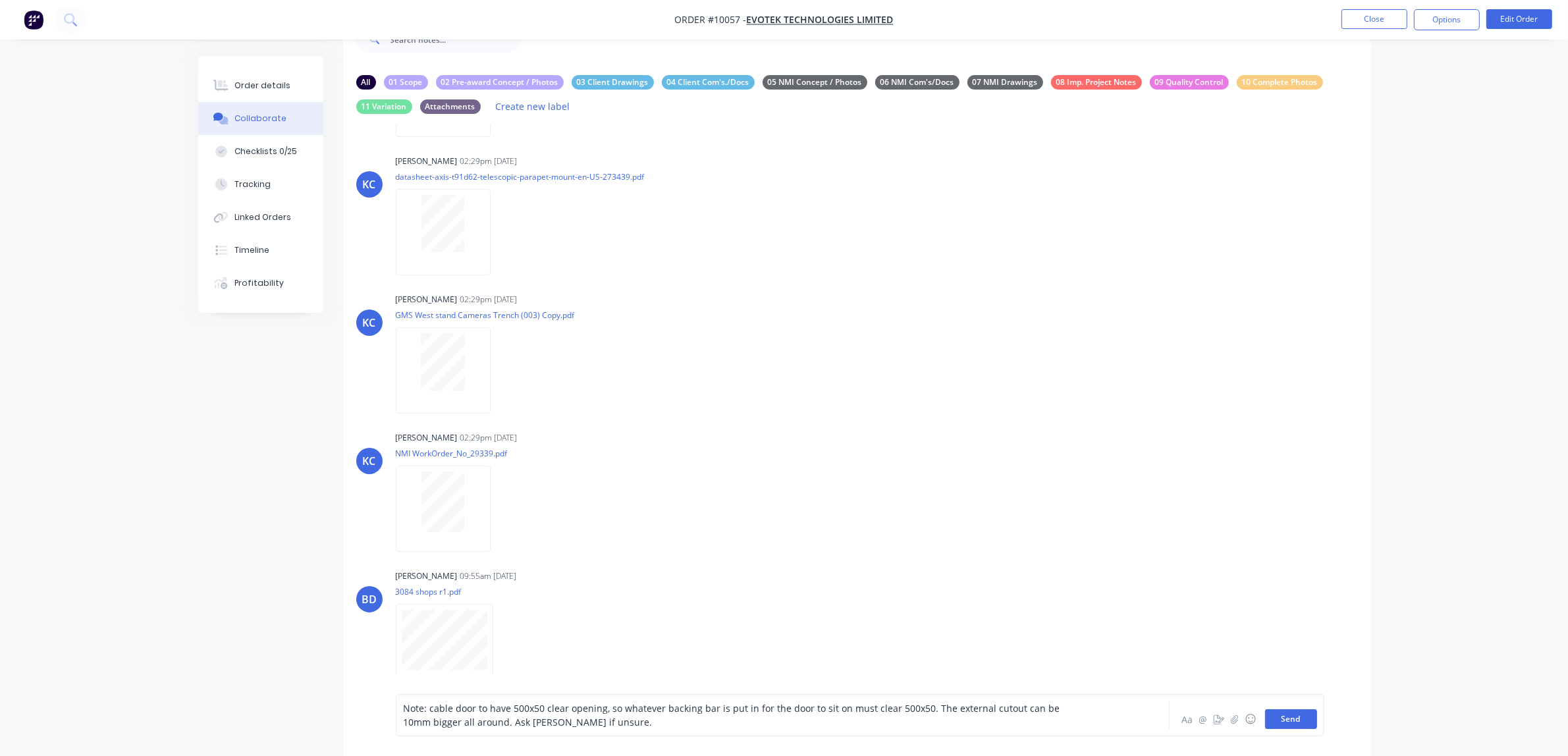
click at [1264, 578] on button "Send" at bounding box center [1291, 719] width 52 height 20
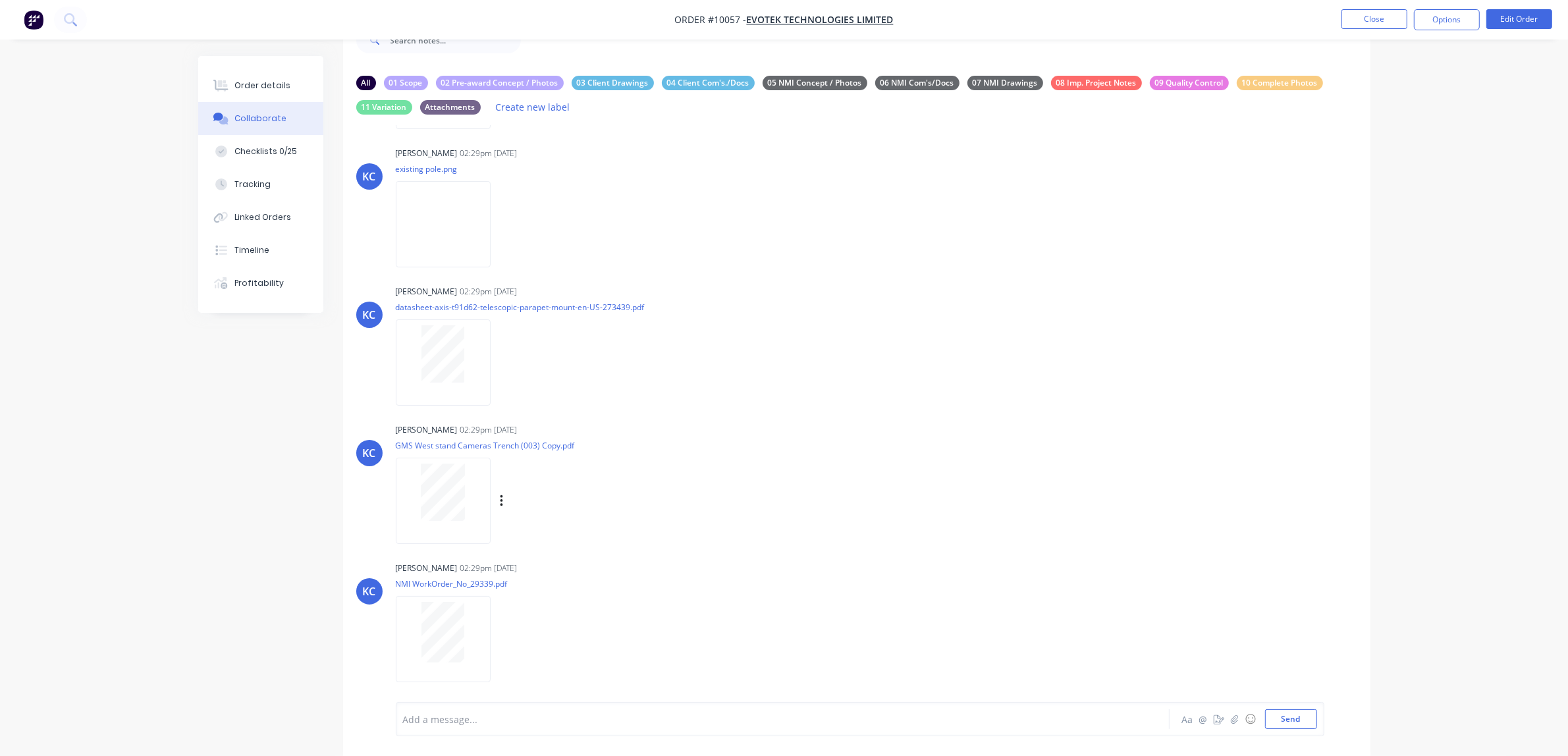
scroll to position [1313, 0]
